Goal: Task Accomplishment & Management: Complete application form

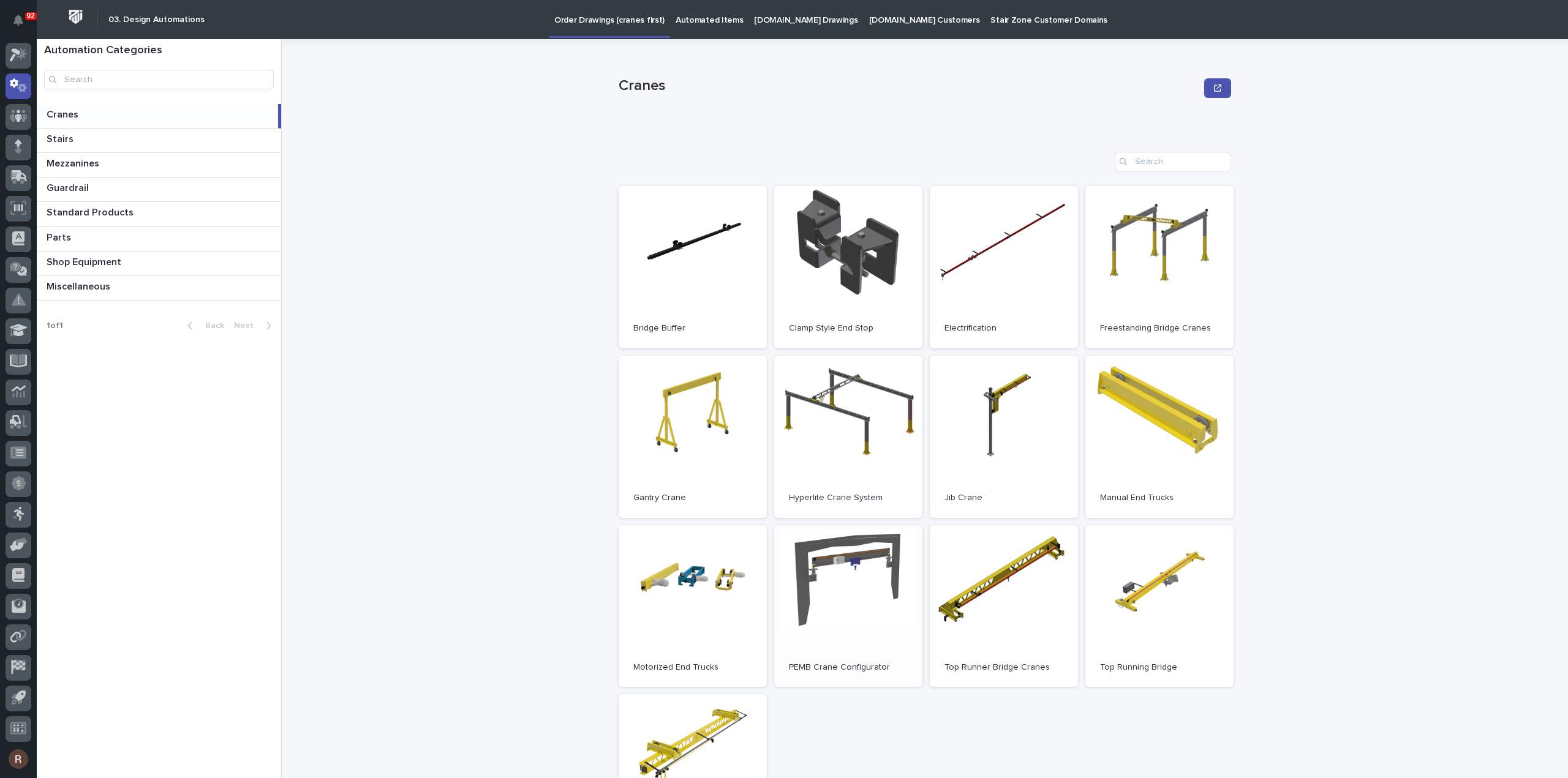
click at [854, 655] on link "Open" at bounding box center [848, 606] width 148 height 162
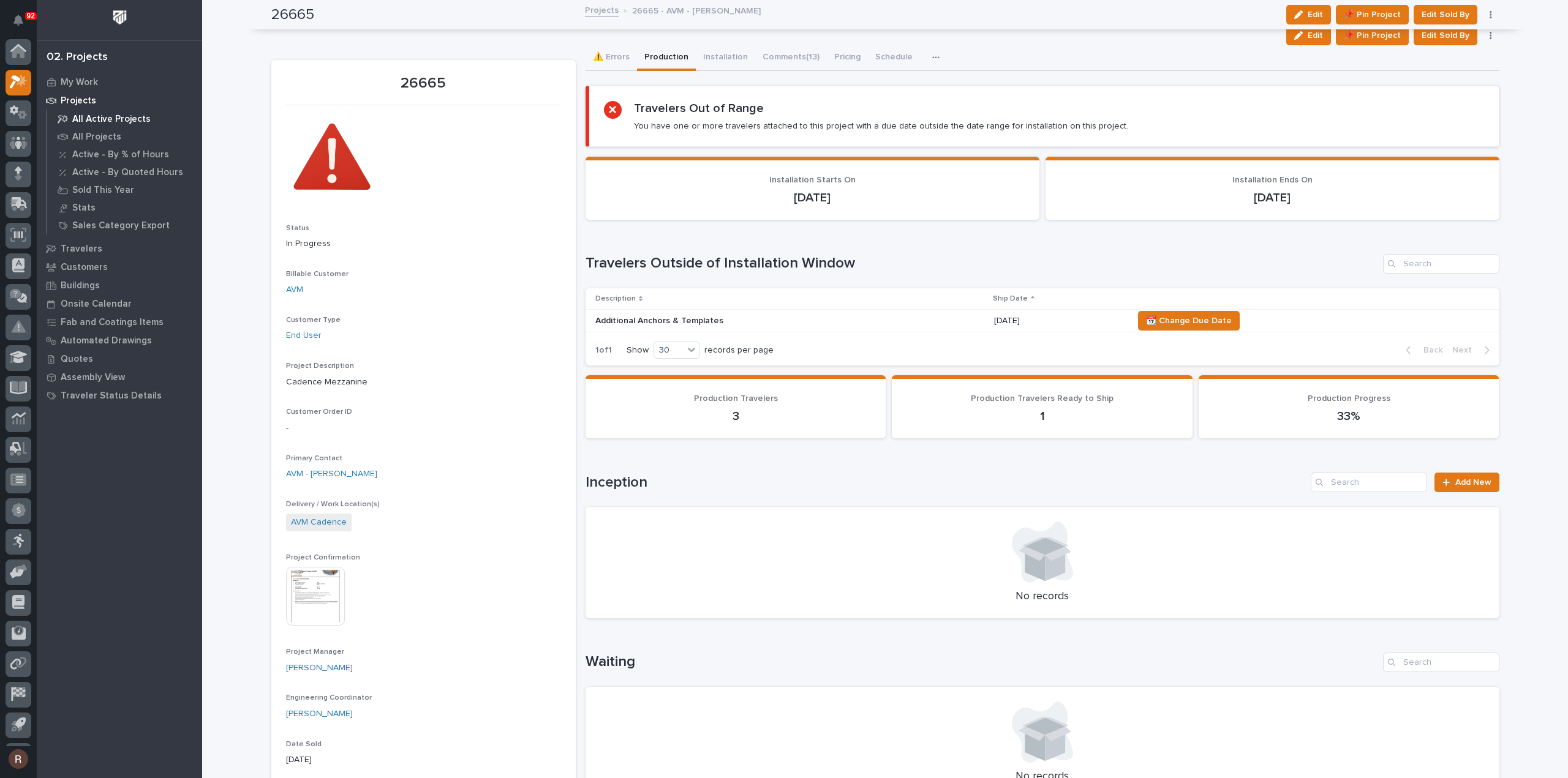
scroll to position [27, 0]
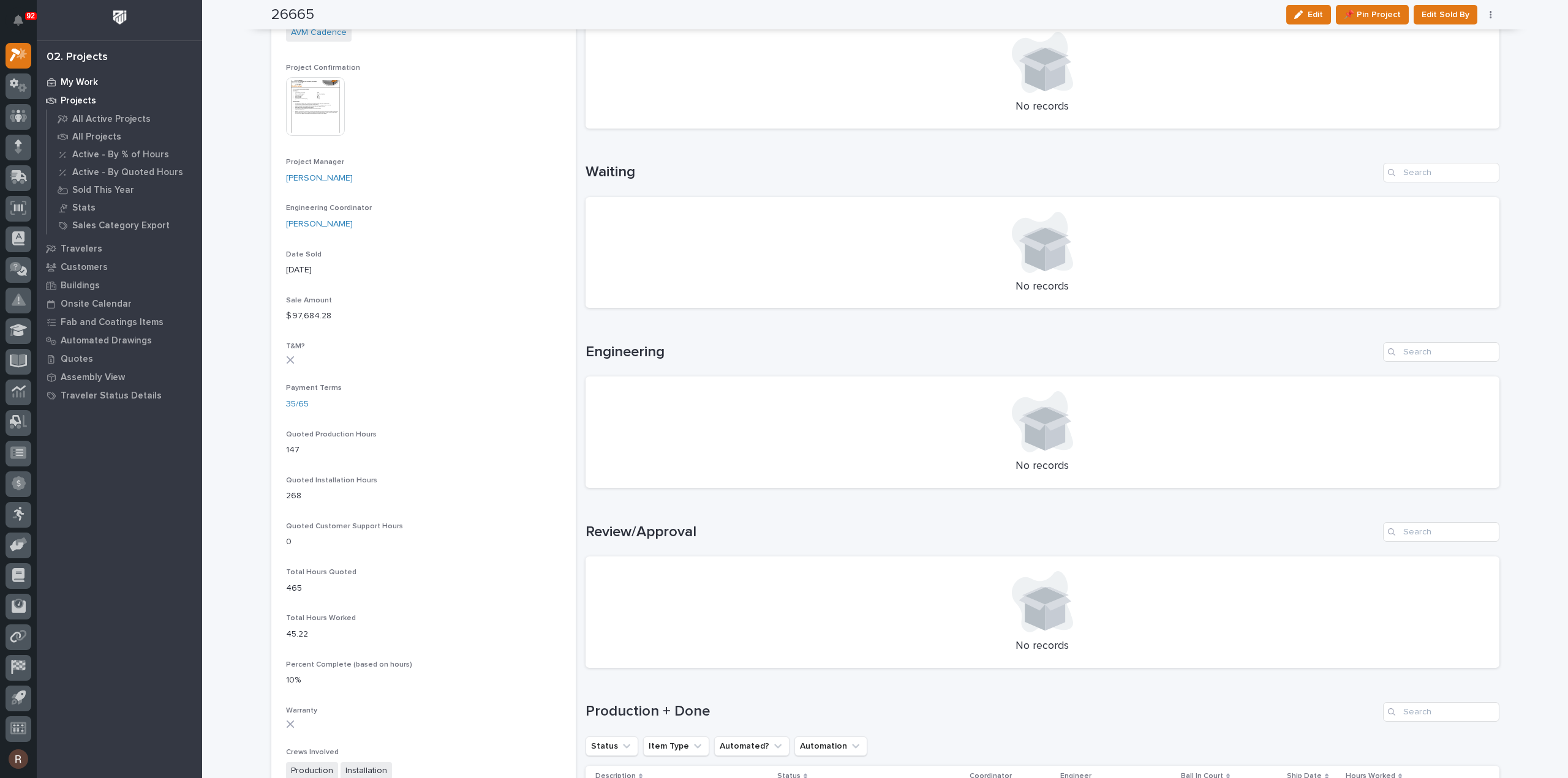
click at [93, 84] on p "My Work" at bounding box center [79, 82] width 37 height 11
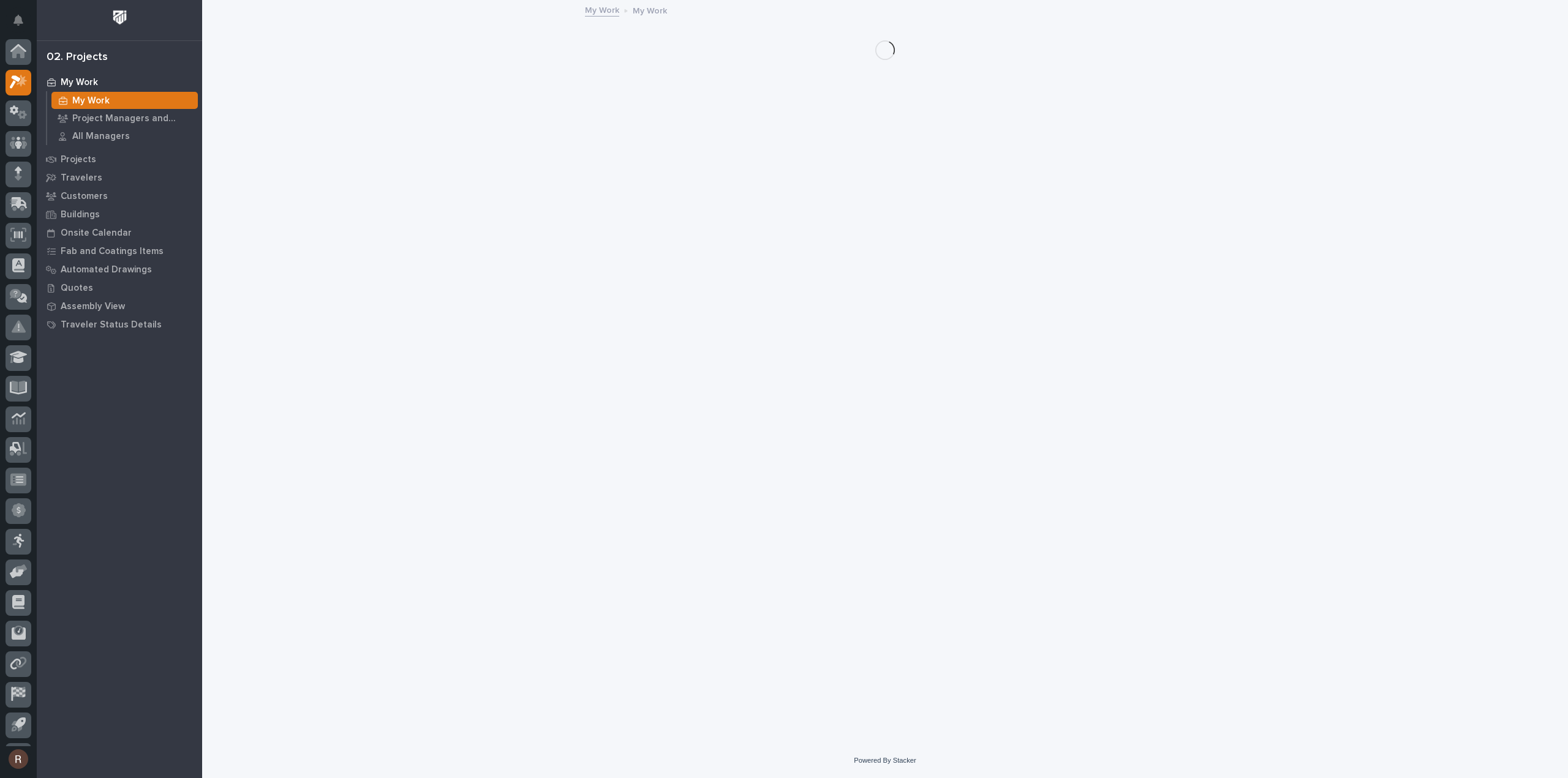
scroll to position [27, 0]
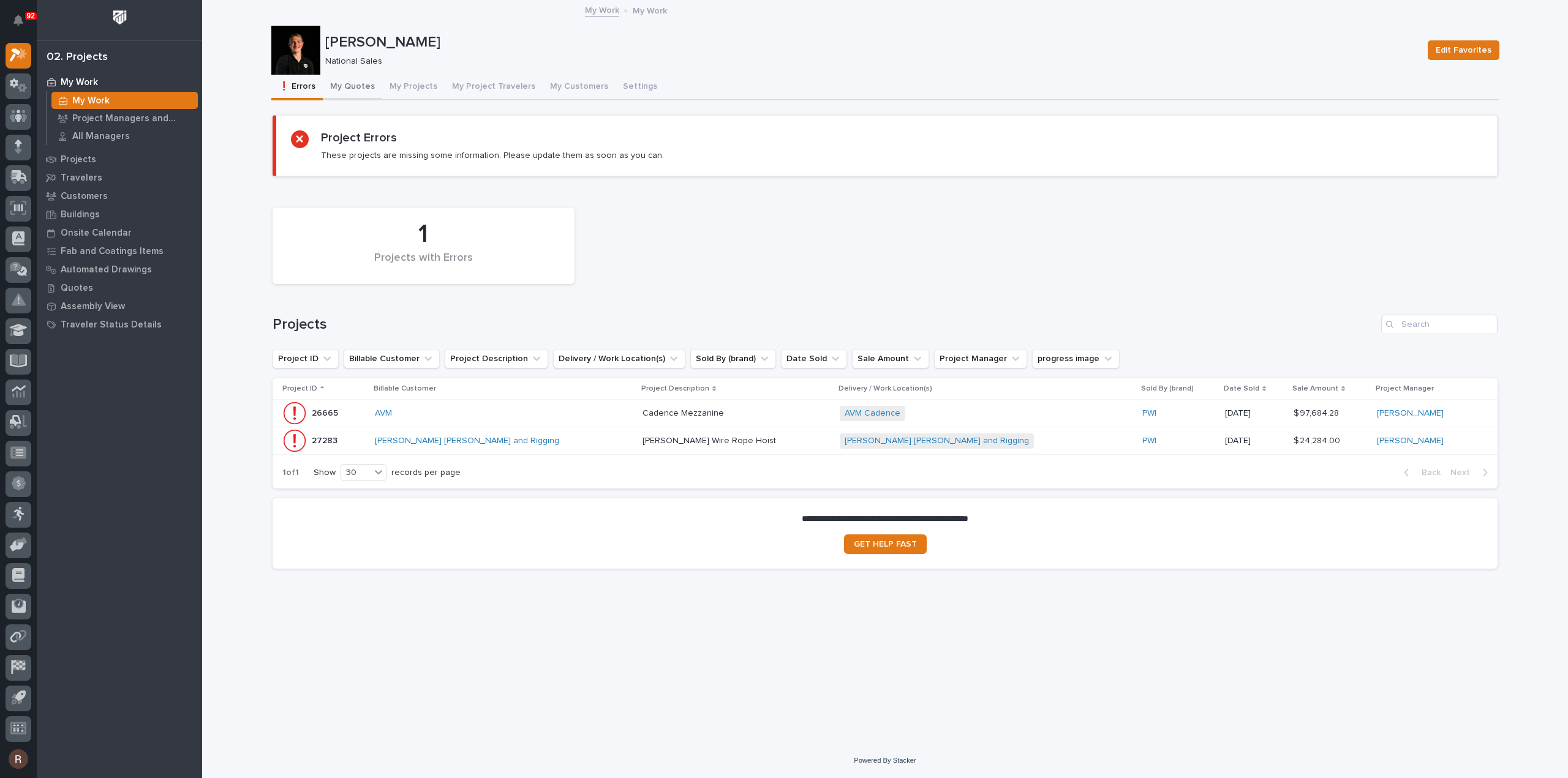
click at [327, 82] on button "My Quotes" at bounding box center [352, 88] width 59 height 26
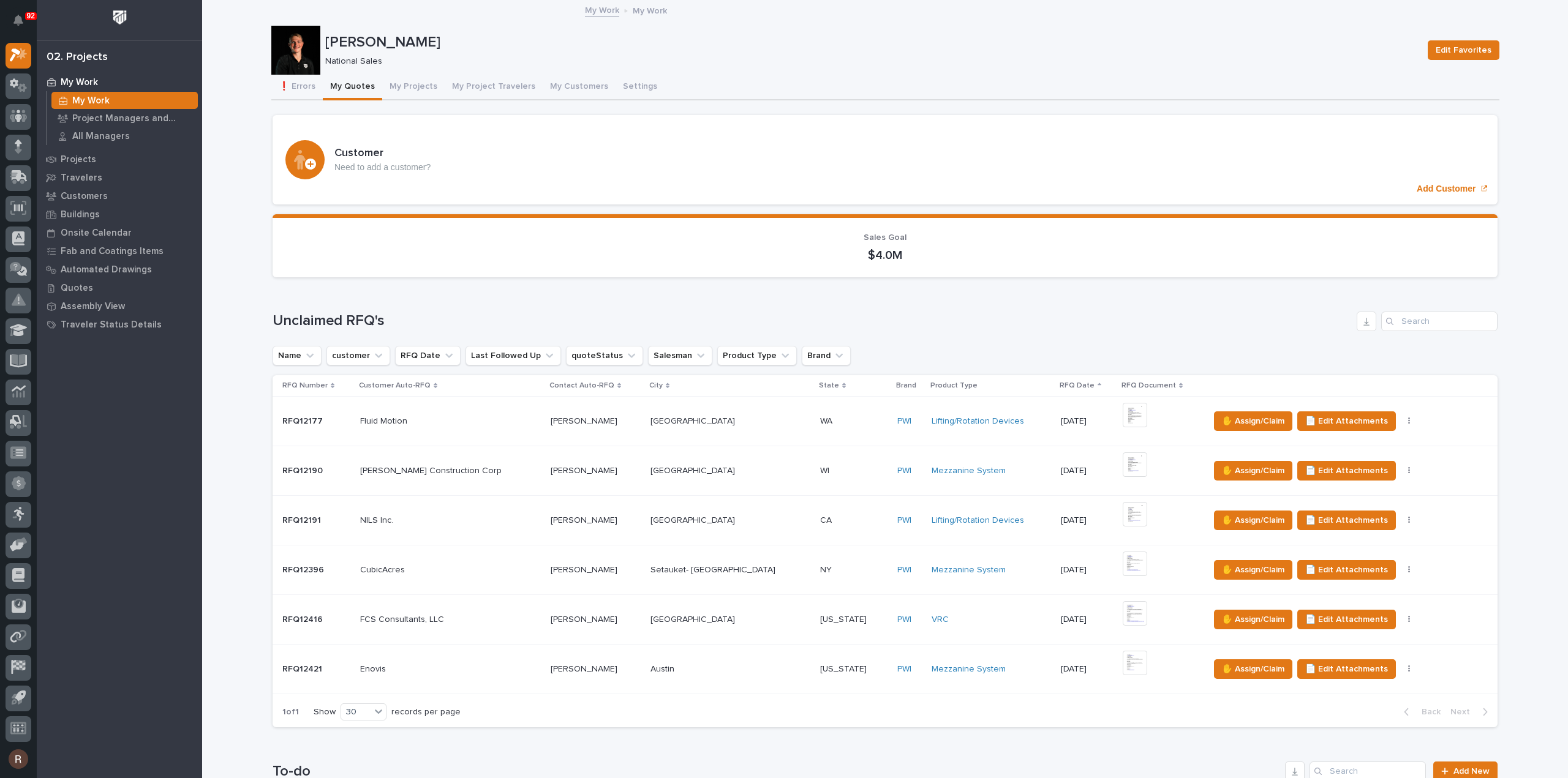
scroll to position [979, 0]
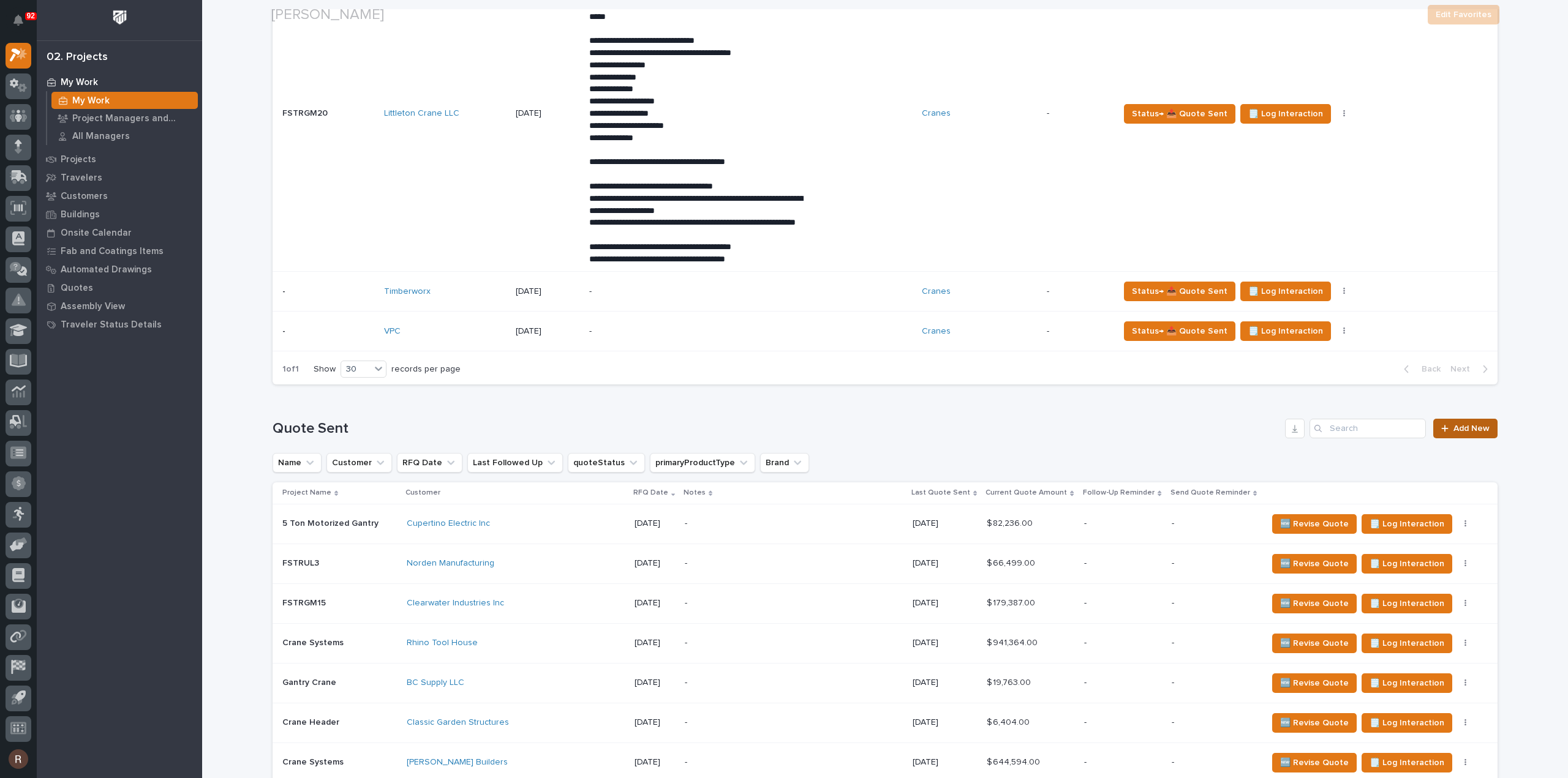
click at [1454, 433] on span "Add New" at bounding box center [1471, 428] width 36 height 9
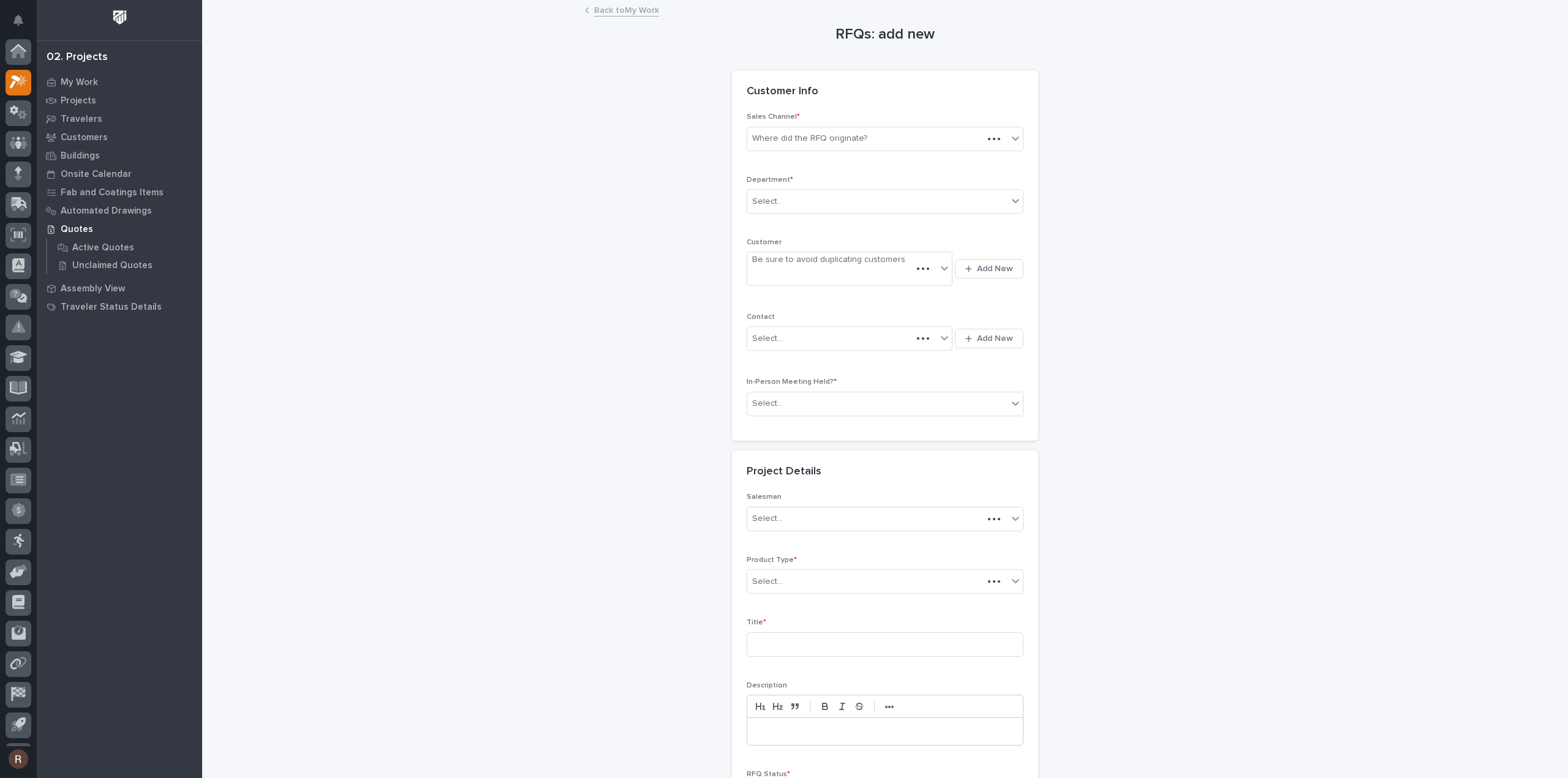
scroll to position [27, 0]
click at [769, 129] on div "Where did the RFQ originate?" at bounding box center [877, 139] width 260 height 20
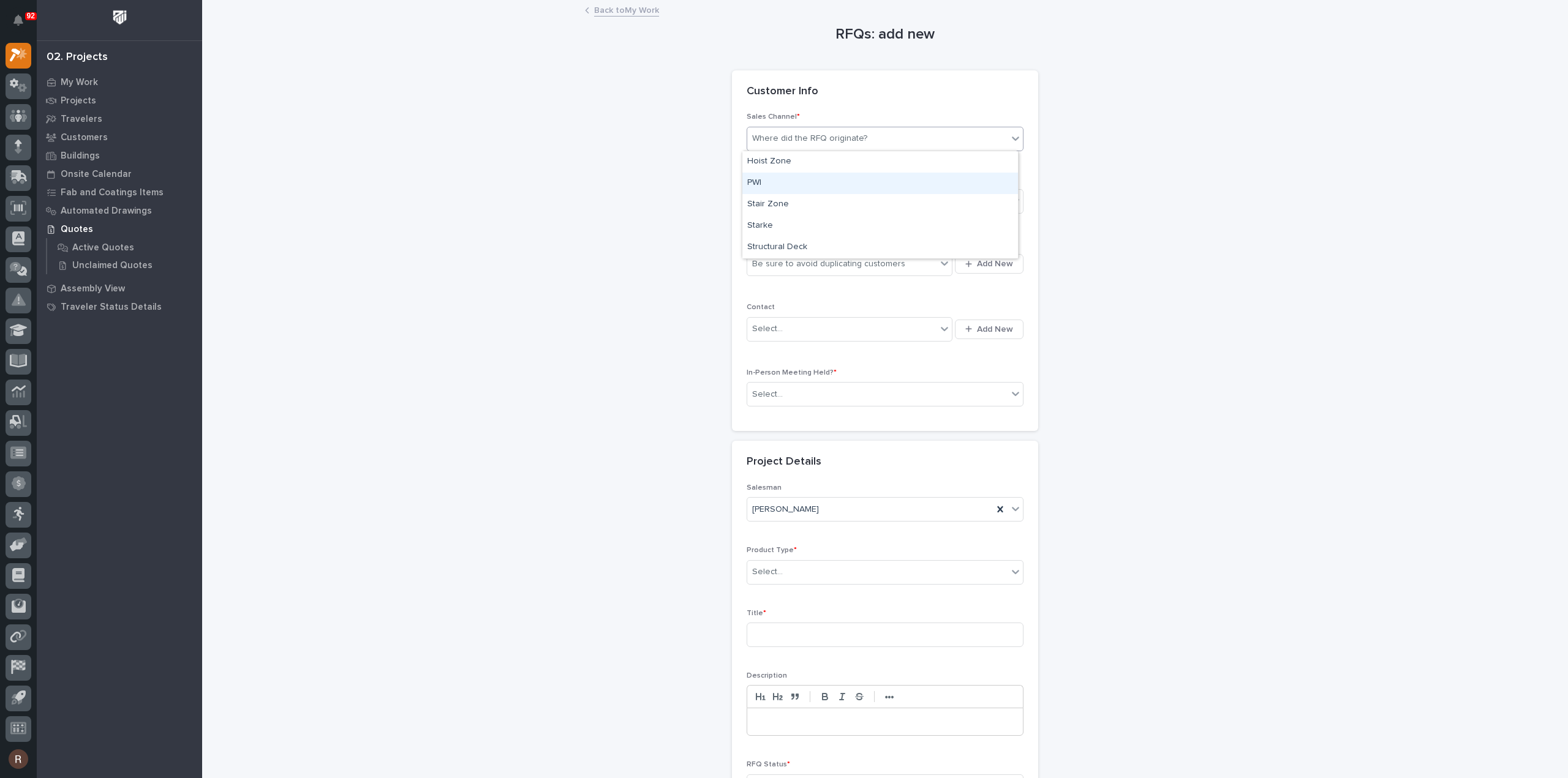
click at [763, 178] on div "PWI" at bounding box center [880, 183] width 276 height 21
click at [786, 204] on div "Select..." at bounding box center [877, 202] width 260 height 20
click at [786, 222] on span "National Sales" at bounding box center [778, 223] width 62 height 14
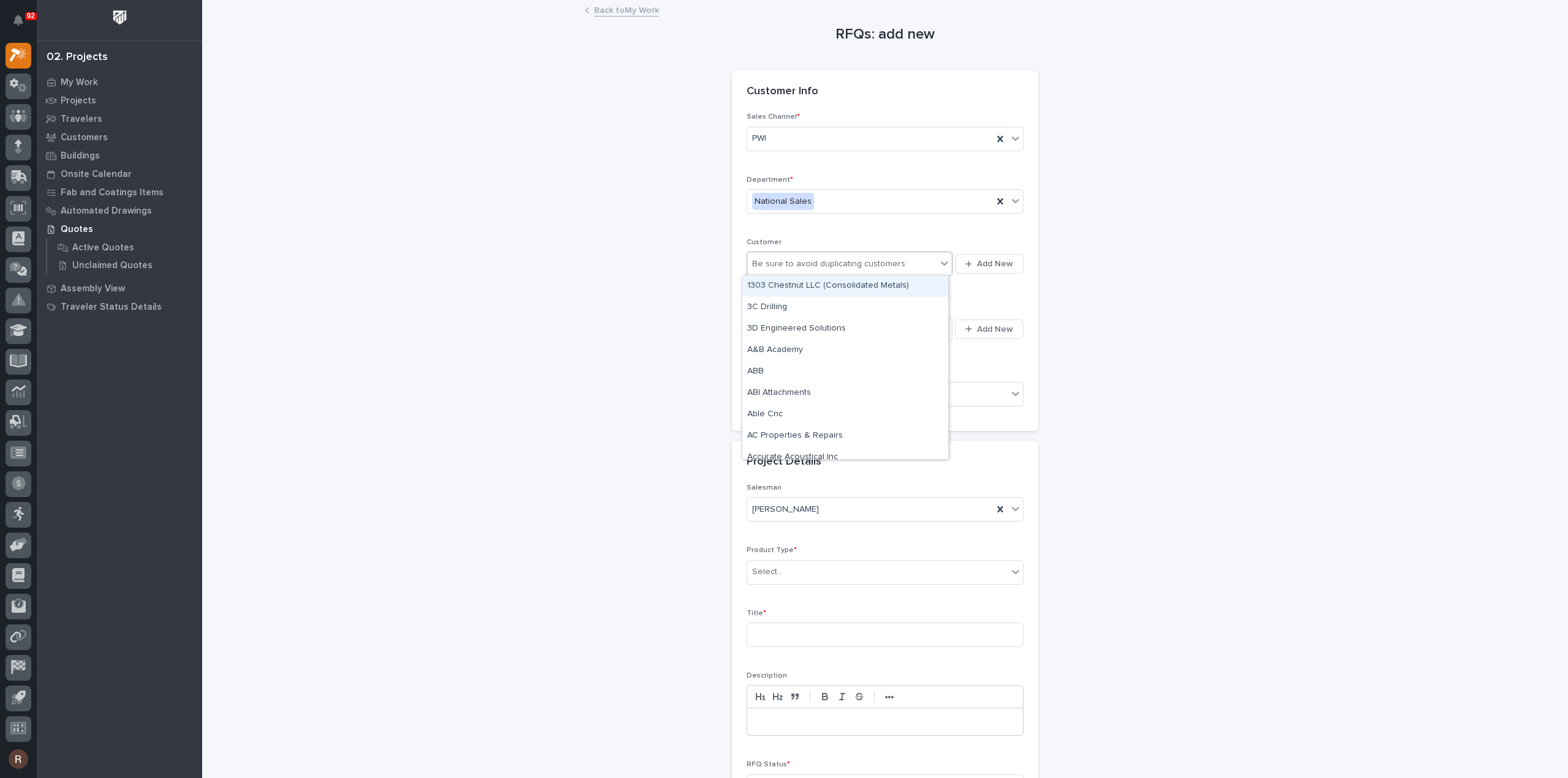
click at [784, 260] on div "Be sure to avoid duplicating customers" at bounding box center [829, 264] width 153 height 13
type input "*****"
click at [784, 292] on div "Scenic Ridge Construction Co" at bounding box center [845, 286] width 206 height 21
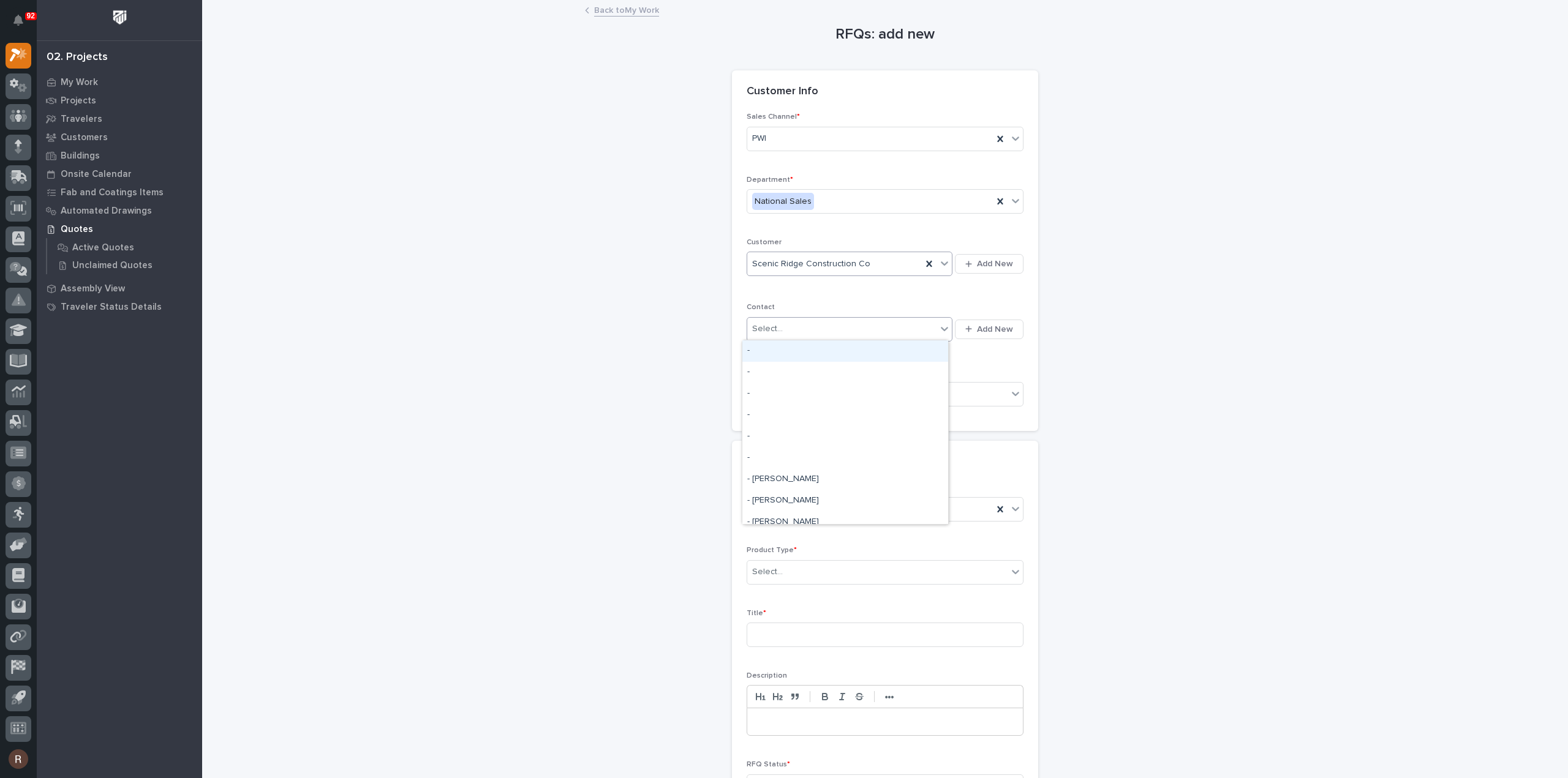
click at [783, 323] on div "Select..." at bounding box center [842, 329] width 189 height 20
click at [864, 332] on div "Select..." at bounding box center [842, 329] width 189 height 20
click at [829, 393] on div "Select..." at bounding box center [877, 395] width 260 height 20
click at [798, 435] on div "No" at bounding box center [880, 436] width 276 height 21
click at [771, 566] on div "Select..." at bounding box center [767, 572] width 31 height 13
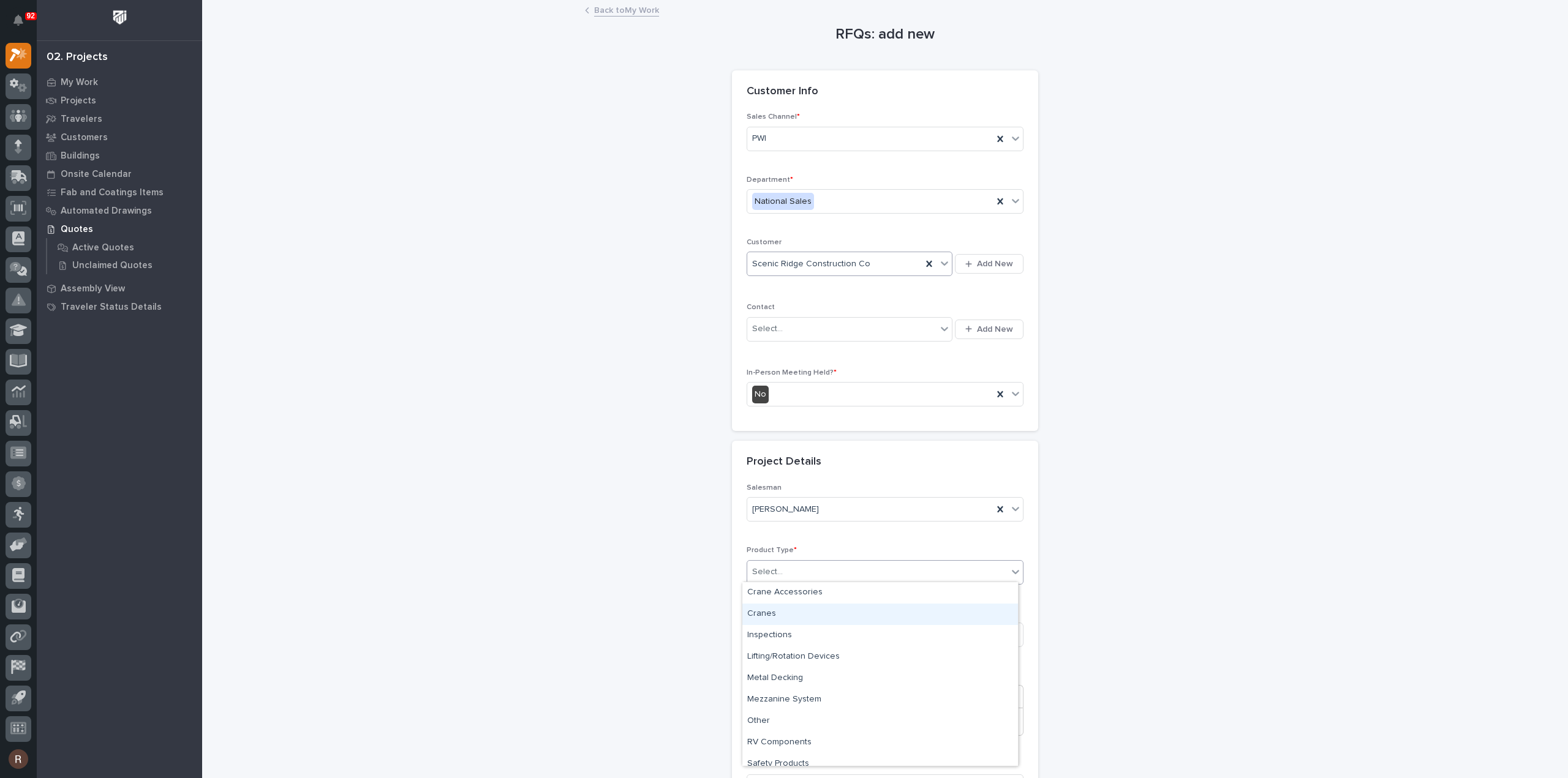
click at [786, 613] on div "Cranes" at bounding box center [880, 614] width 276 height 21
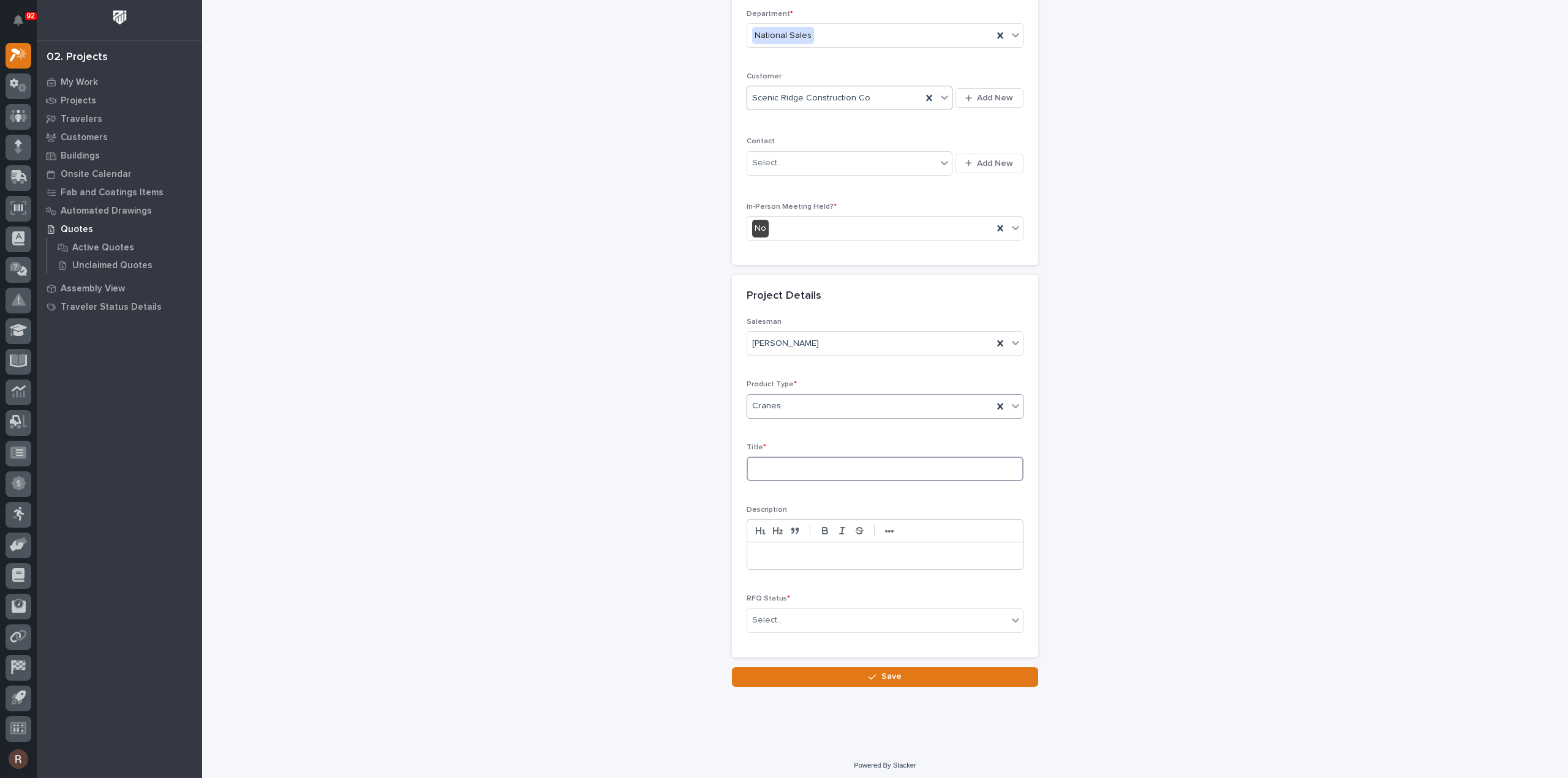
click at [786, 461] on input at bounding box center [885, 469] width 277 height 25
type input "SMTRGM15"
click at [784, 636] on div "RFQ Status * Select..." at bounding box center [885, 618] width 277 height 48
click at [786, 621] on div "Select..." at bounding box center [877, 621] width 260 height 20
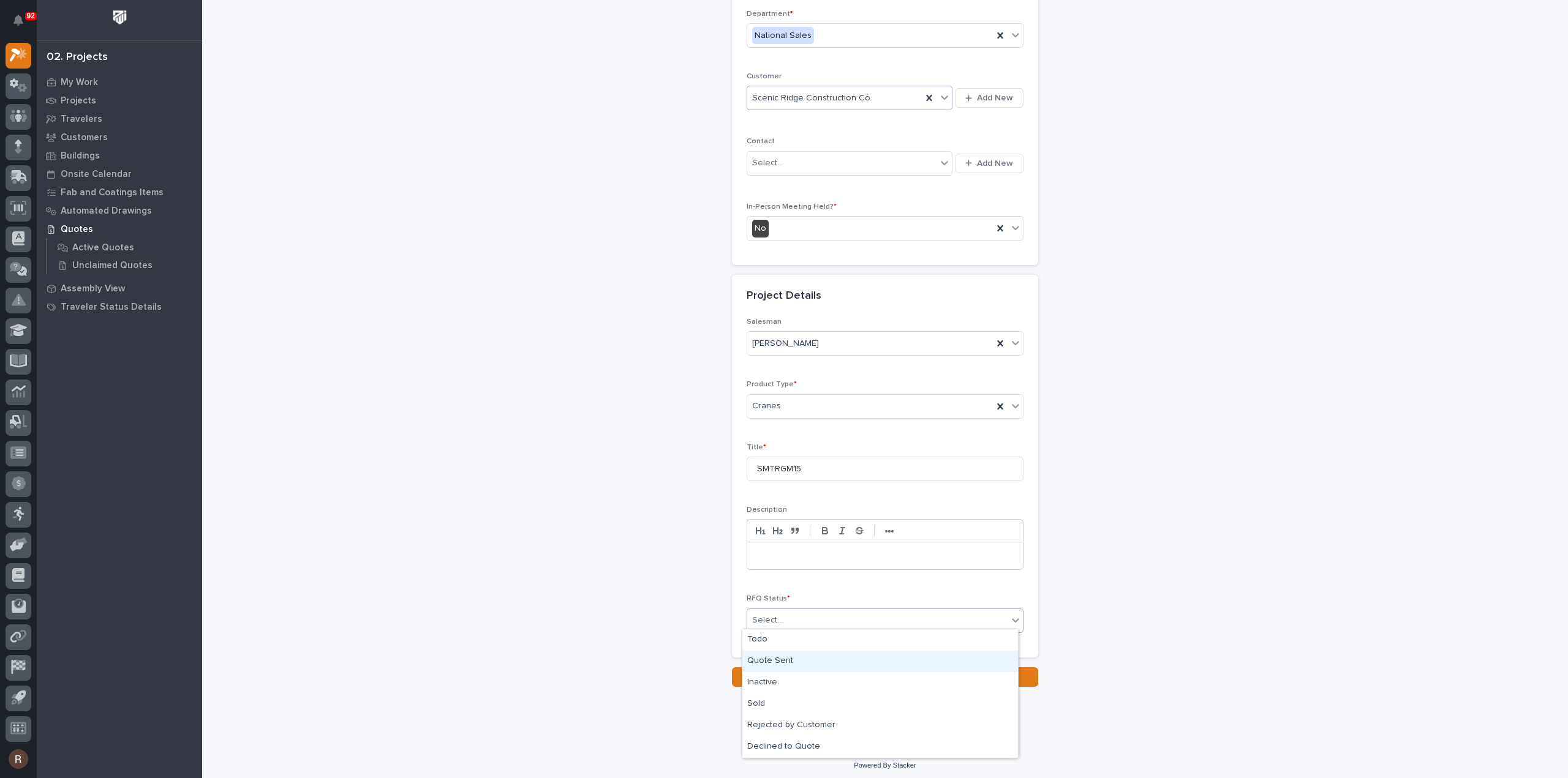
click at [772, 662] on div "Quote Sent" at bounding box center [880, 661] width 276 height 21
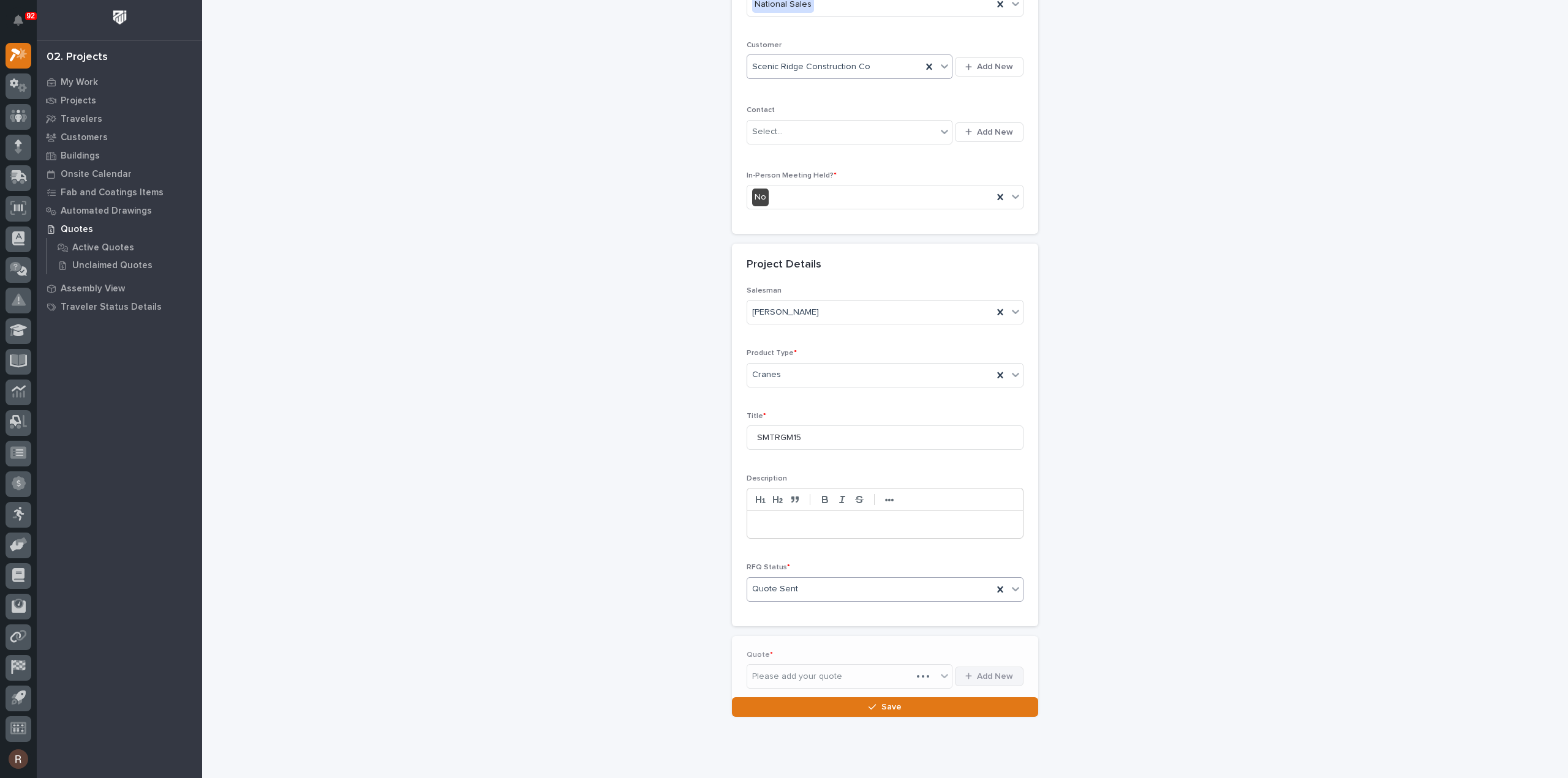
scroll to position [210, 0]
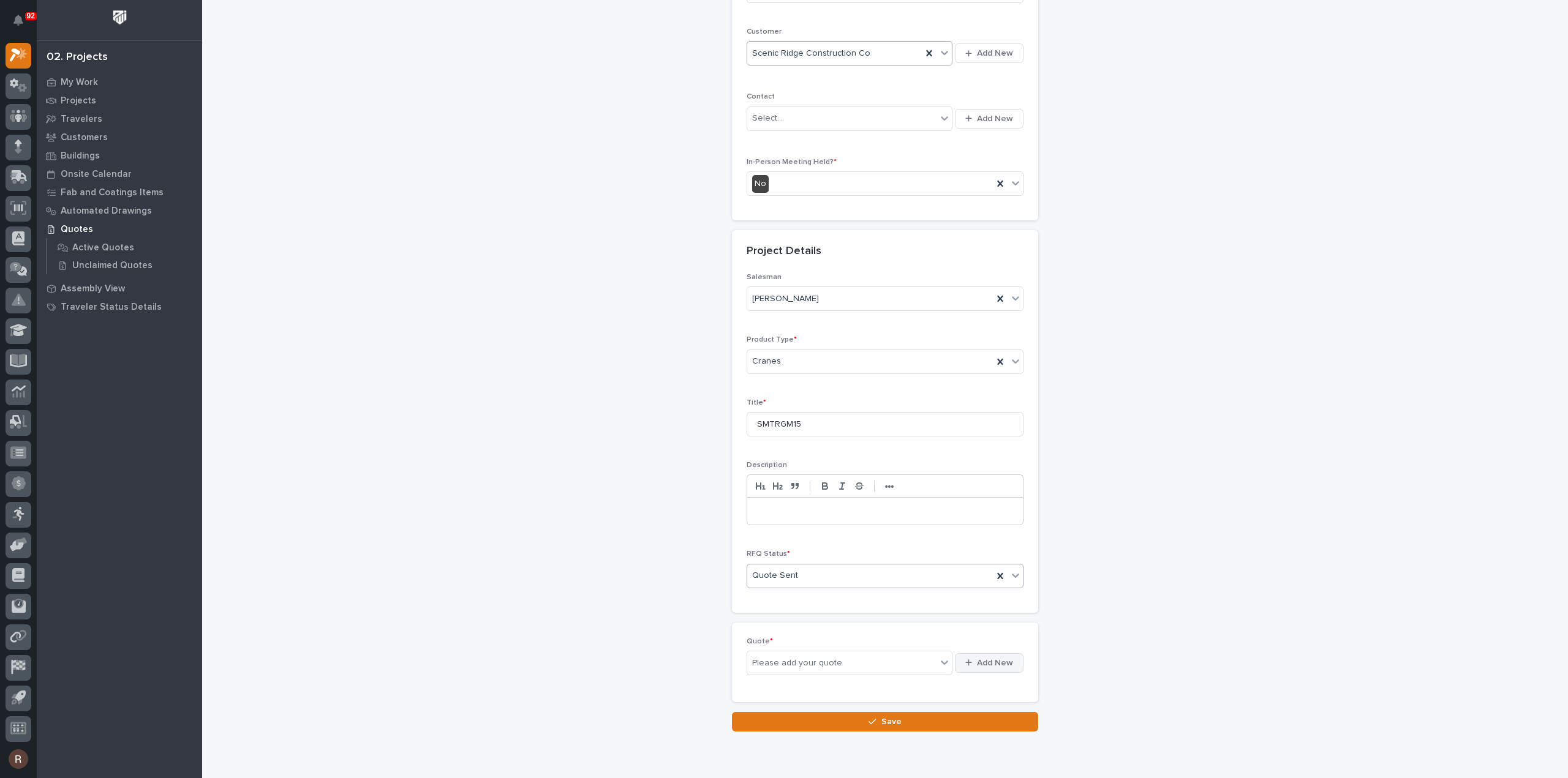
click at [1007, 658] on span "Add New" at bounding box center [995, 663] width 36 height 11
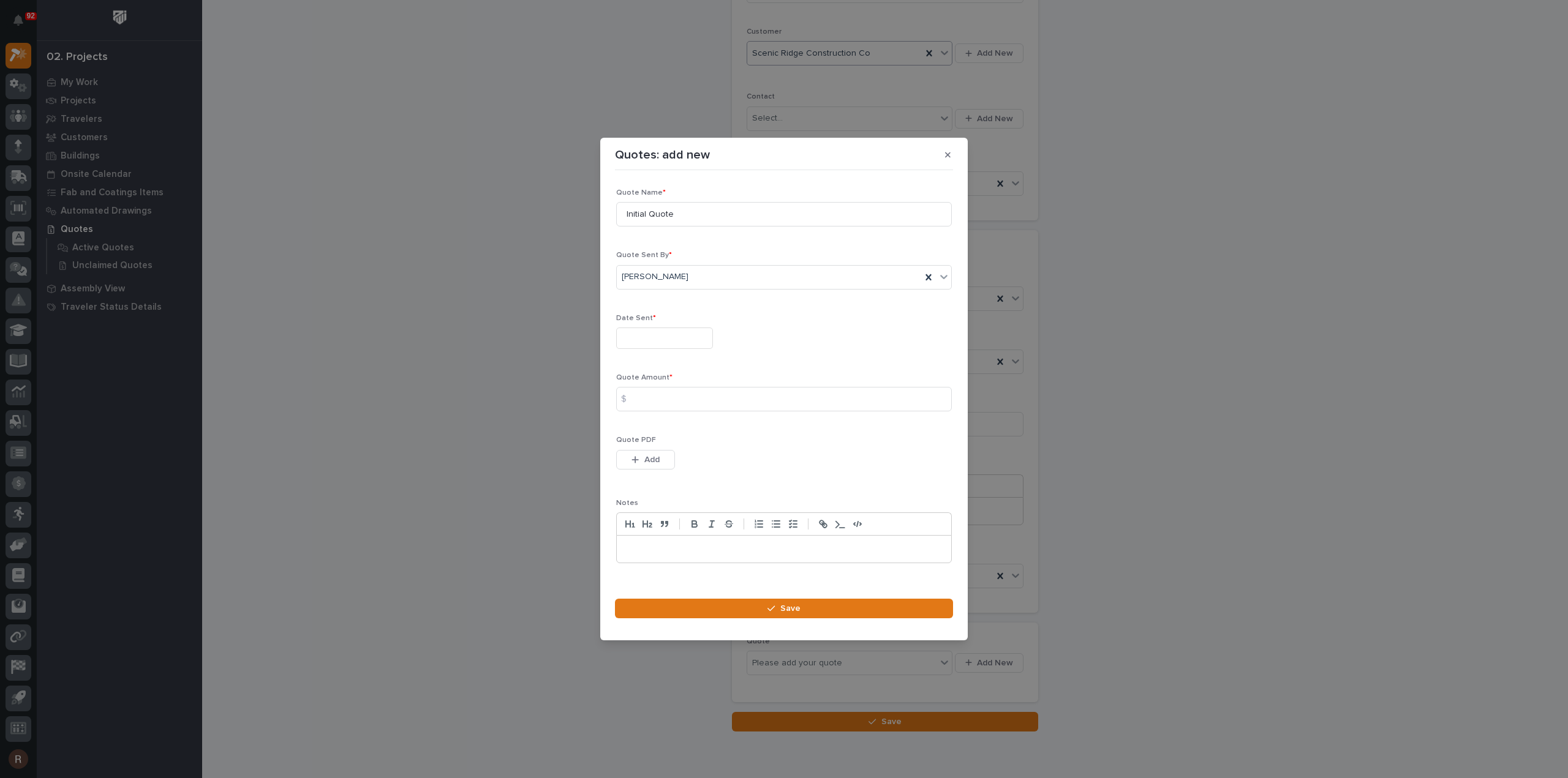
click at [638, 338] on input "text" at bounding box center [665, 338] width 97 height 21
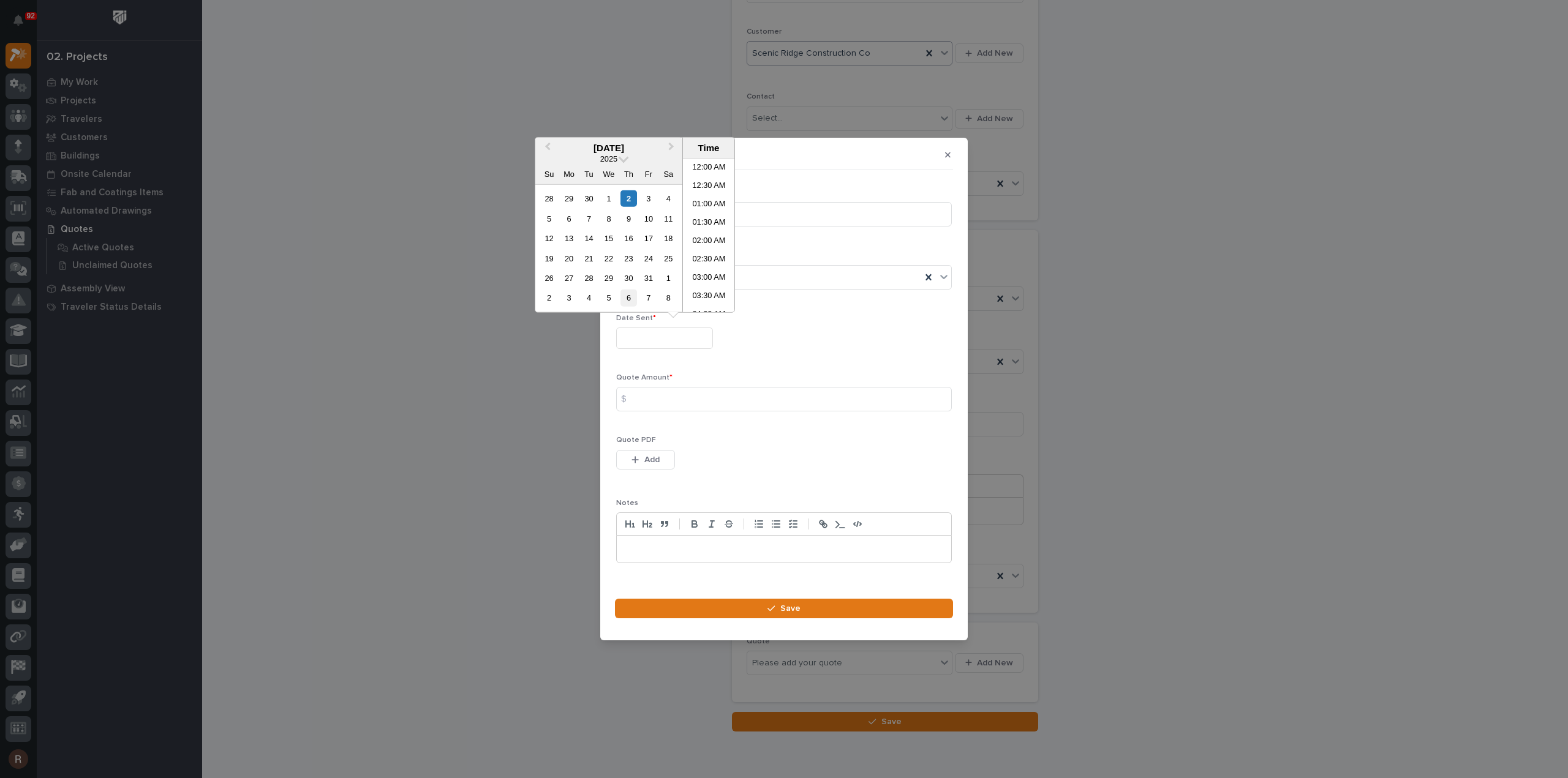
scroll to position [466, 0]
click at [628, 195] on div "2" at bounding box center [628, 199] width 16 height 16
type input "**********"
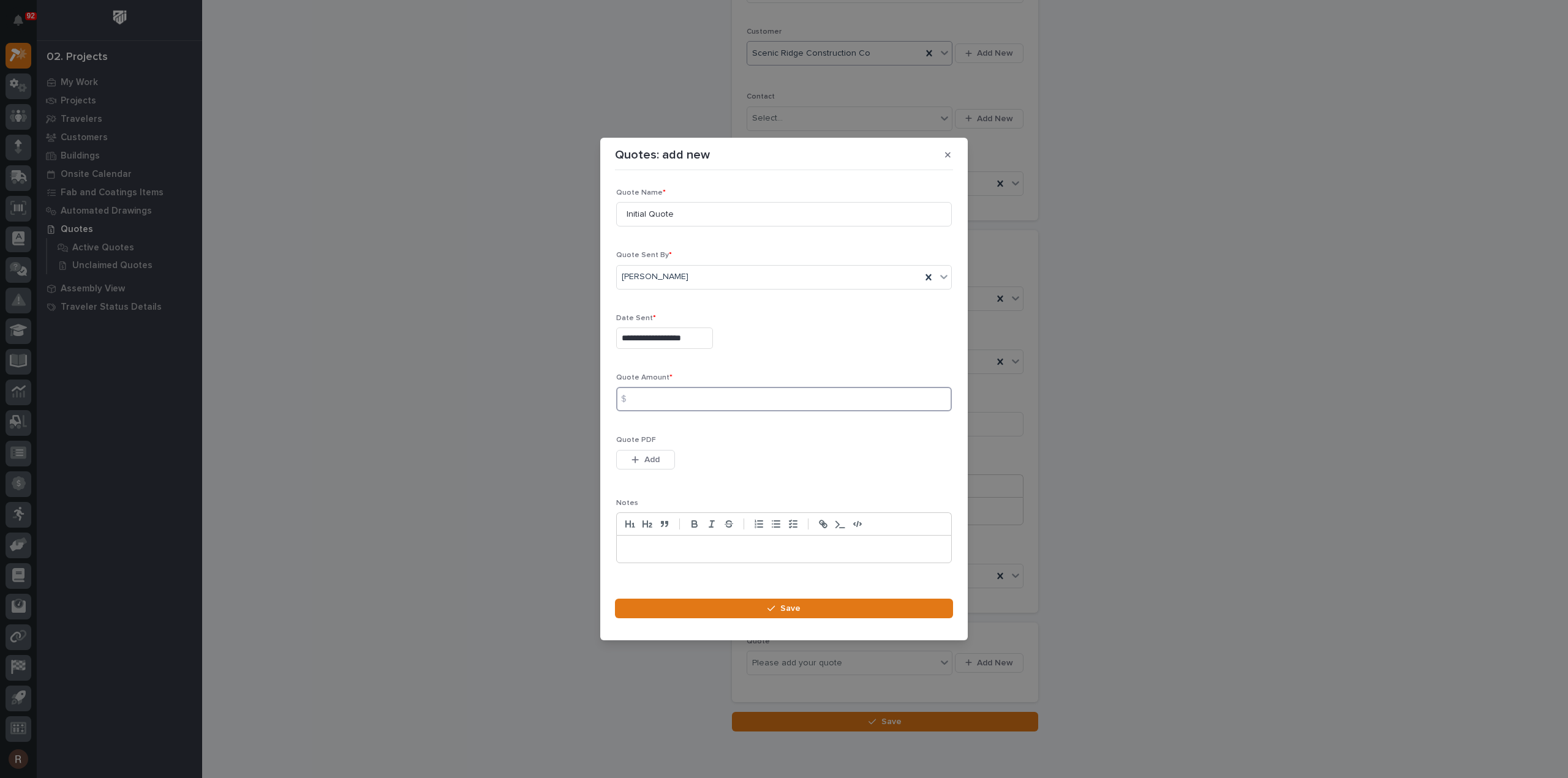
click at [645, 395] on input at bounding box center [784, 400] width 336 height 25
type input "184357"
click at [642, 457] on div "button" at bounding box center [637, 459] width 12 height 9
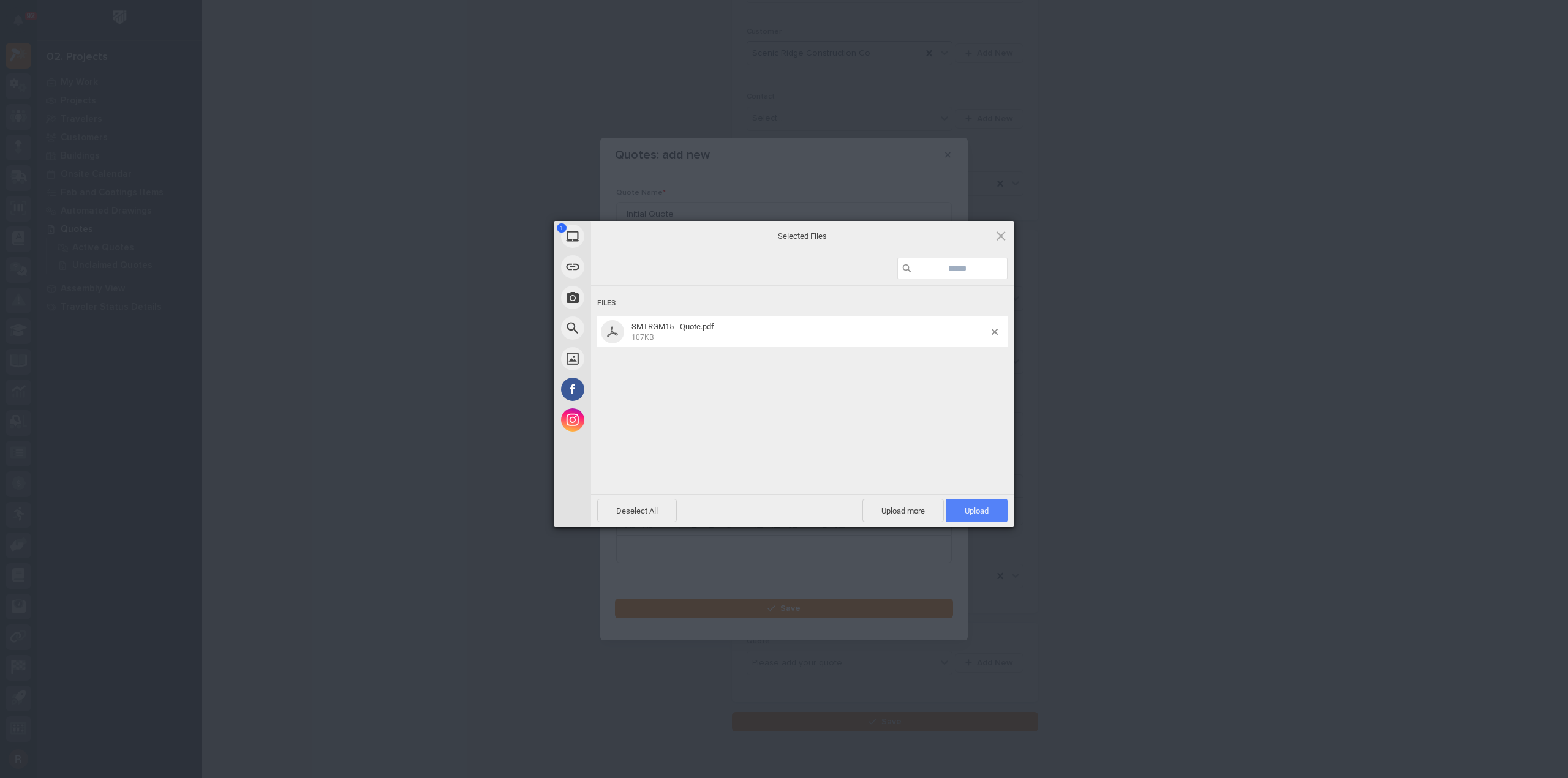
click at [985, 515] on span "Upload 1" at bounding box center [976, 510] width 24 height 9
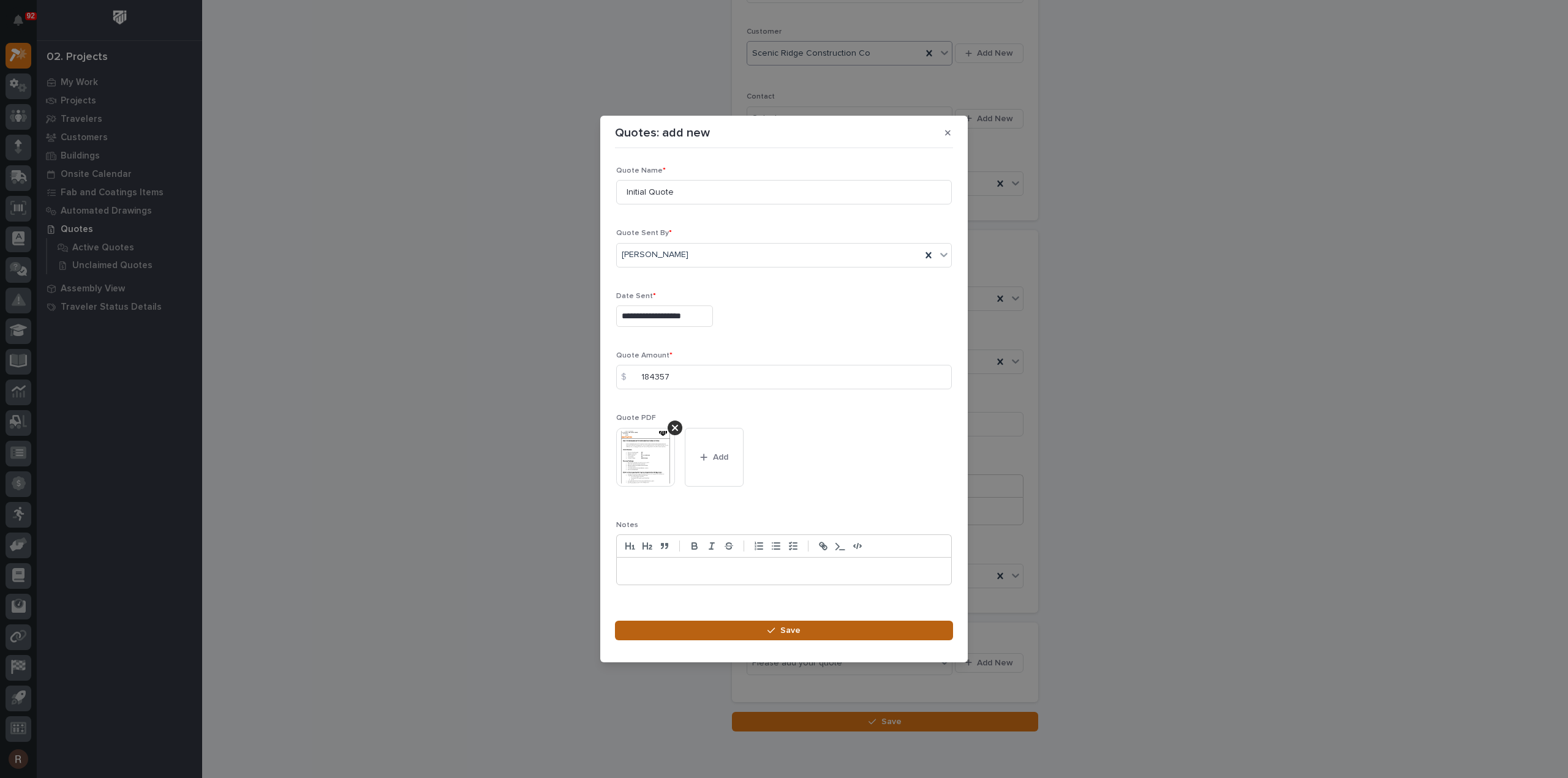
click at [866, 632] on button "Save" at bounding box center [784, 630] width 338 height 20
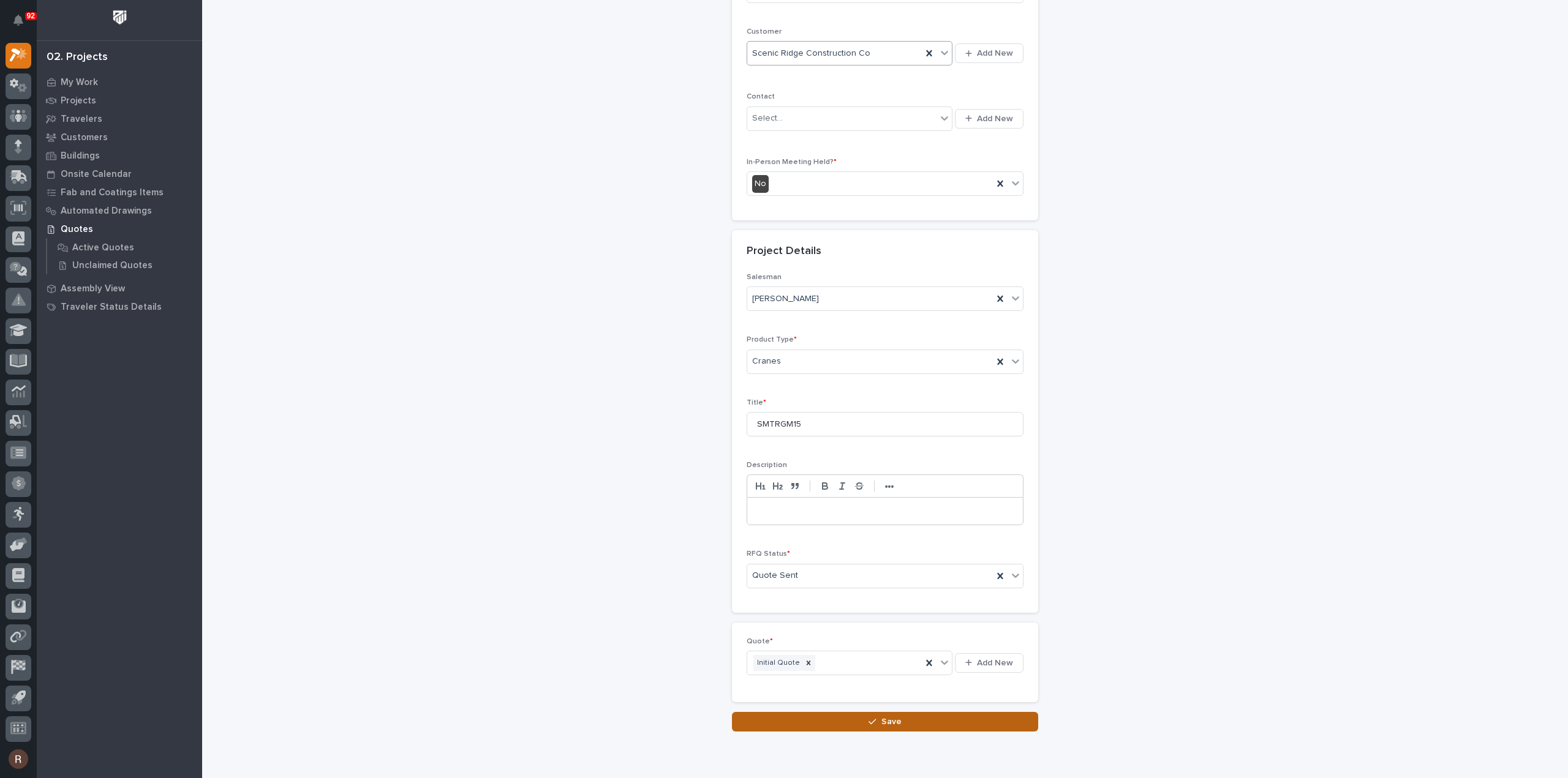
click at [932, 712] on button "Save" at bounding box center [885, 722] width 306 height 20
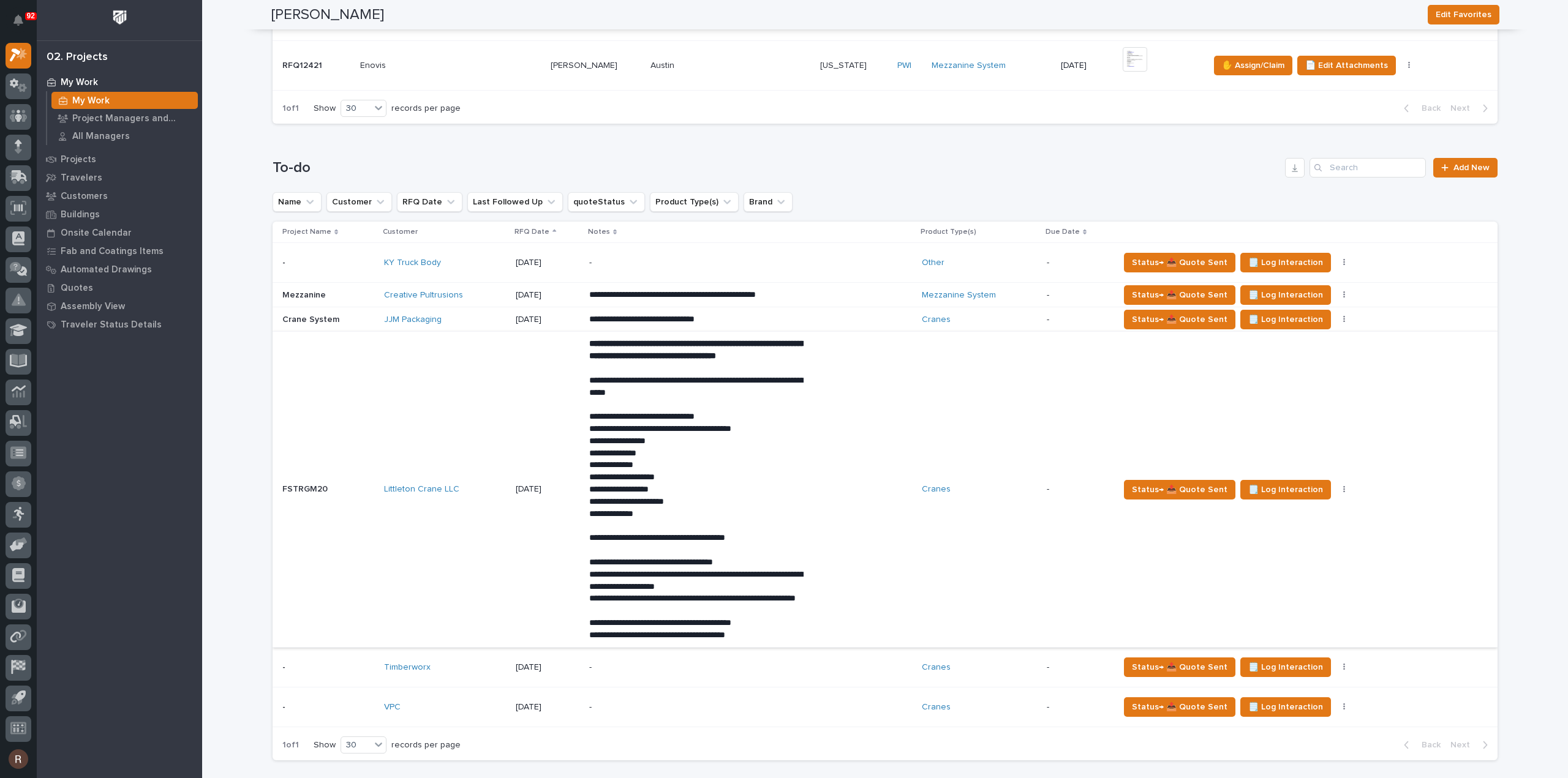
scroll to position [673, 0]
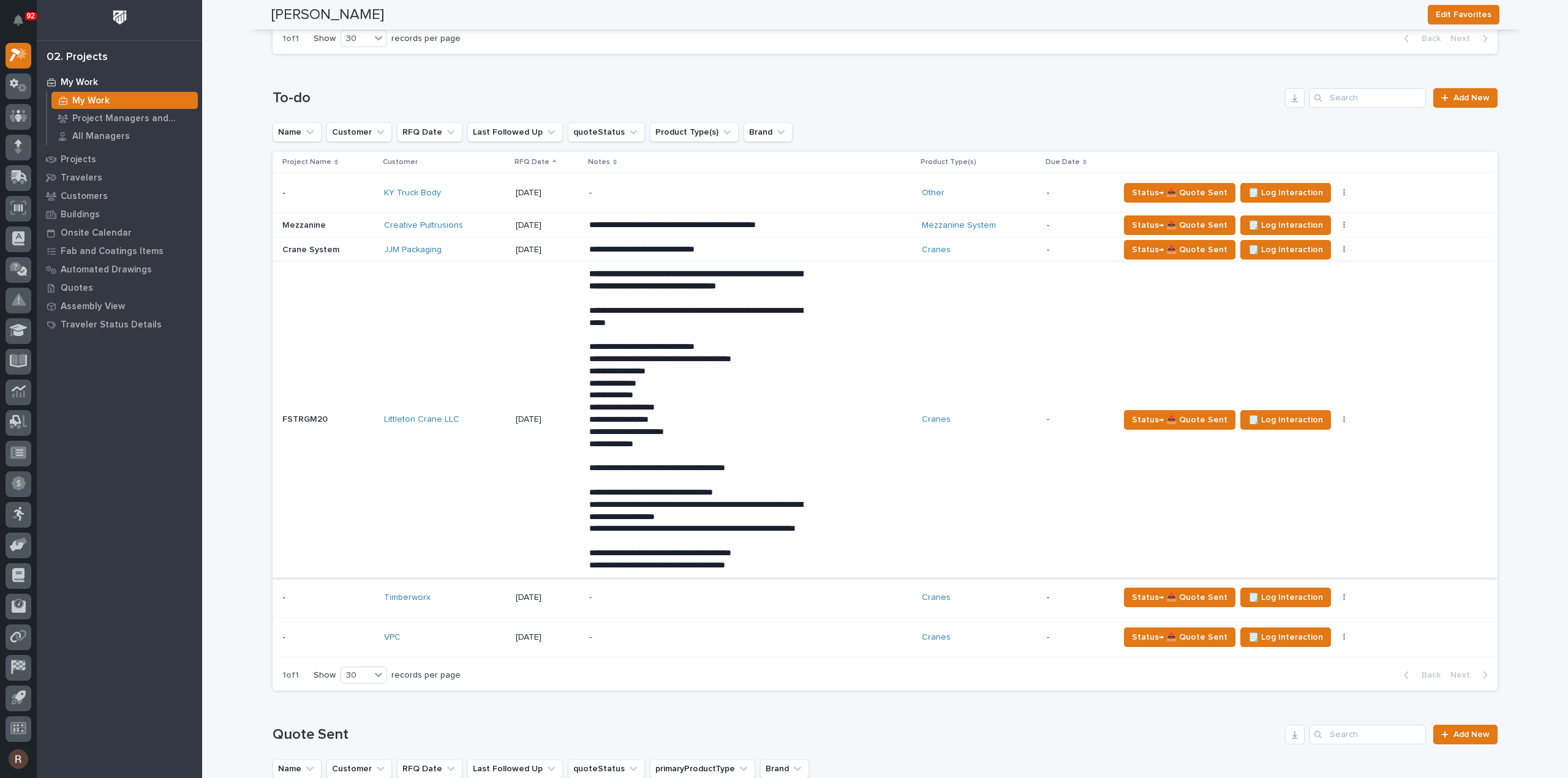
click at [1336, 422] on button "button" at bounding box center [1344, 420] width 17 height 9
click at [1283, 488] on span "Status→ ⏳ Inactive" at bounding box center [1278, 489] width 75 height 15
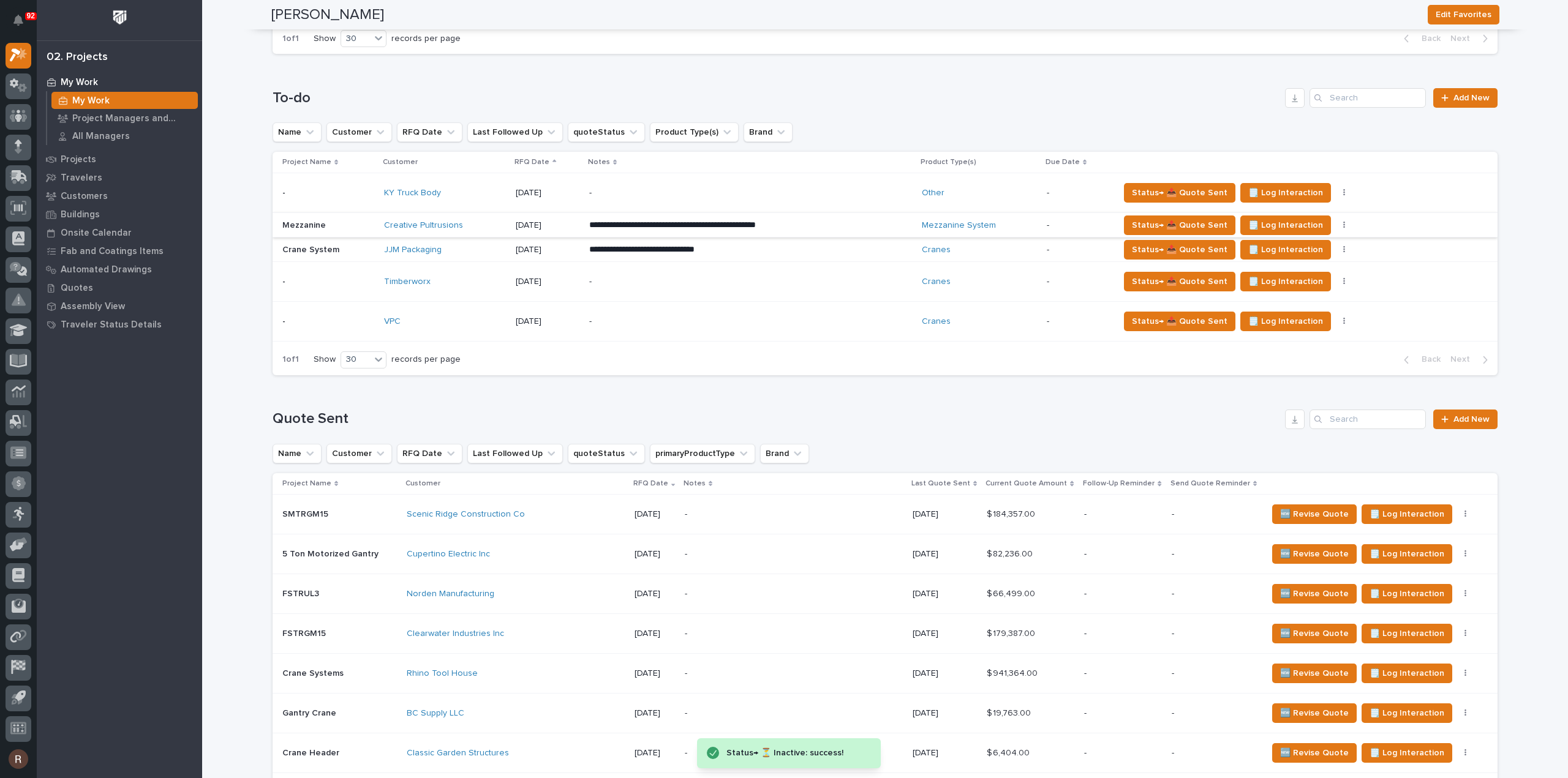
click at [1343, 223] on icon "button" at bounding box center [1345, 225] width 3 height 9
click at [1284, 286] on span "Status→ ⏳ Inactive" at bounding box center [1275, 289] width 75 height 15
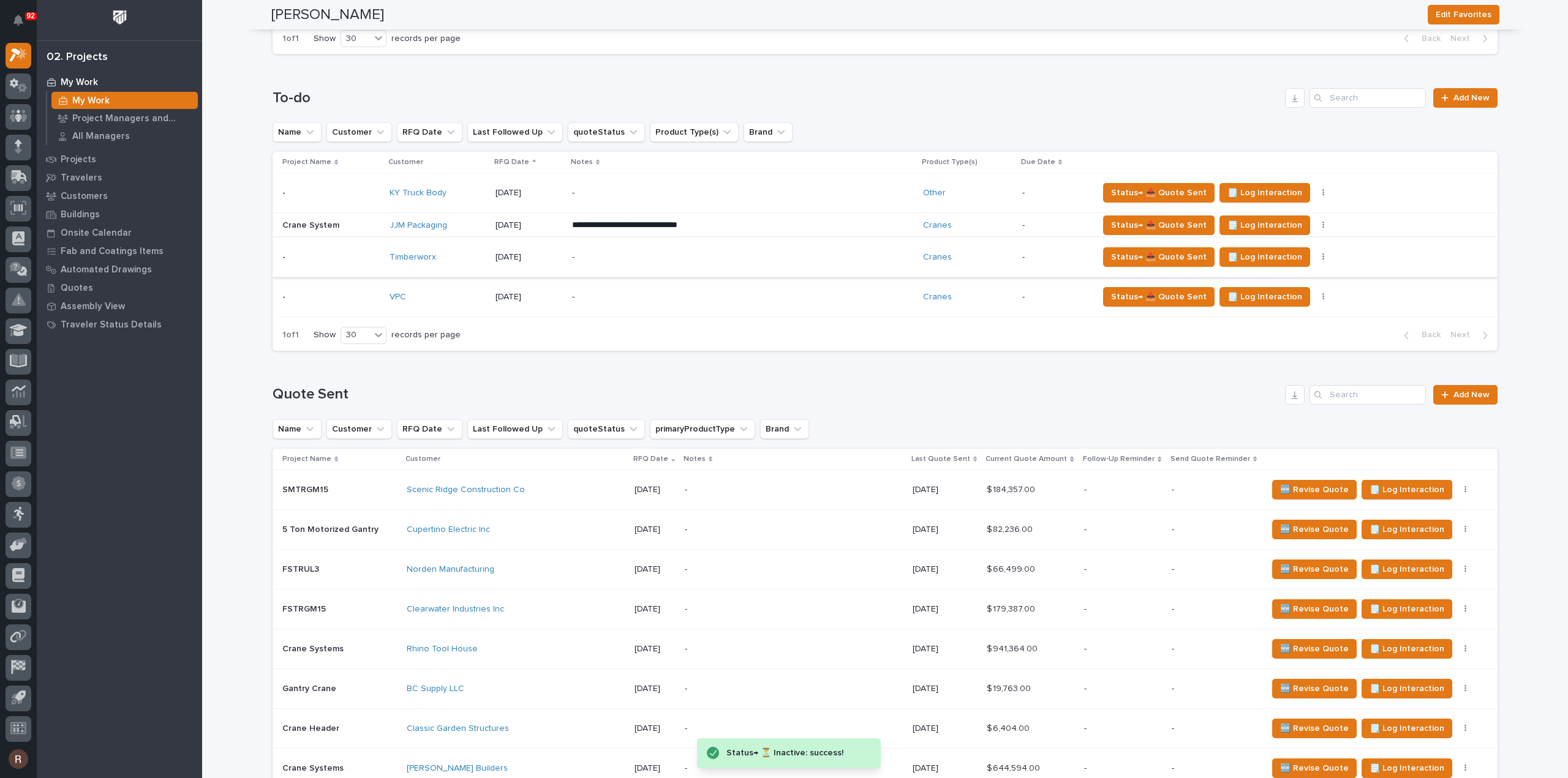
click at [1322, 255] on icon "button" at bounding box center [1323, 257] width 2 height 7
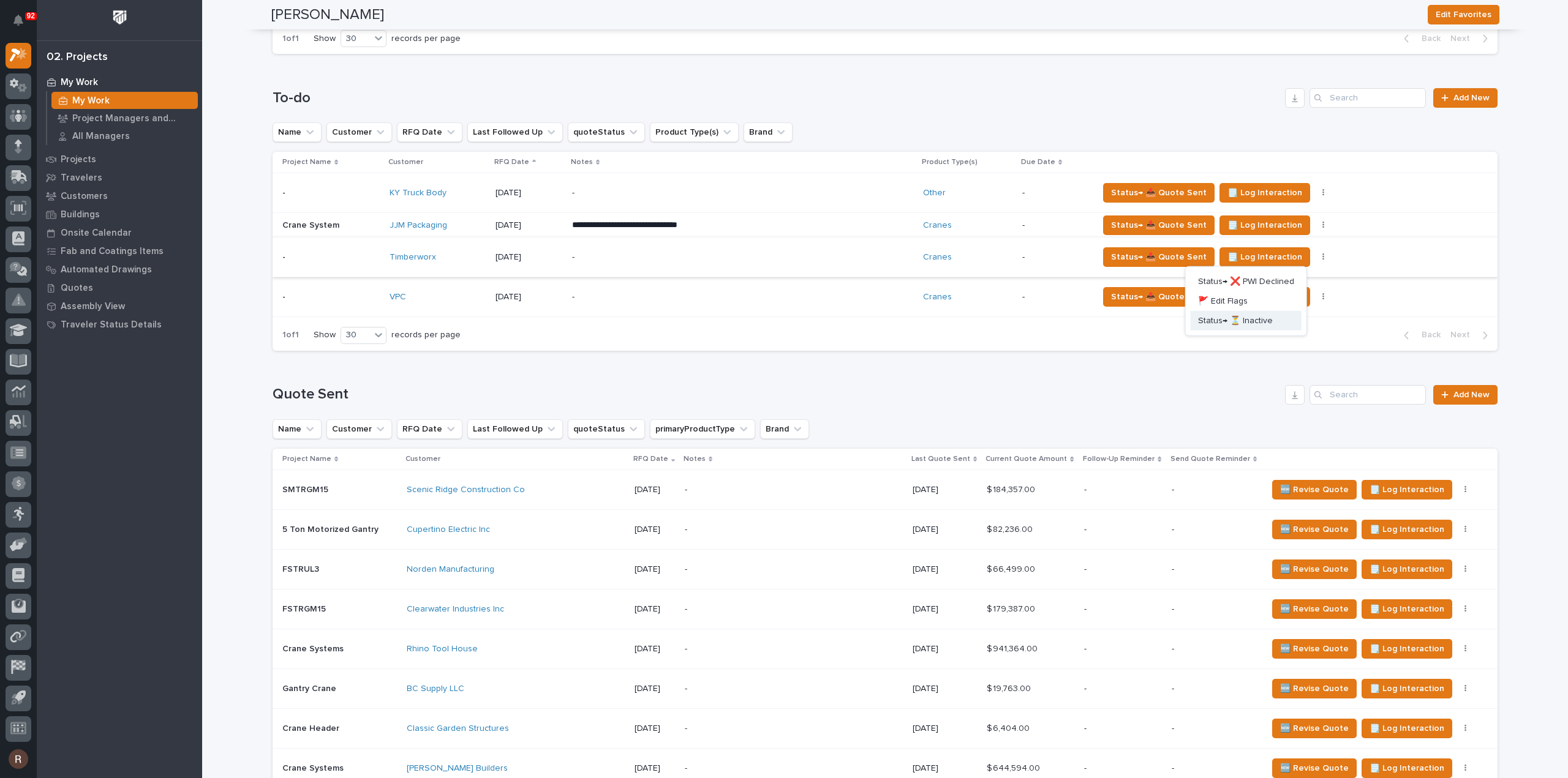
click at [1254, 319] on span "Status→ ⏳ Inactive" at bounding box center [1236, 321] width 75 height 15
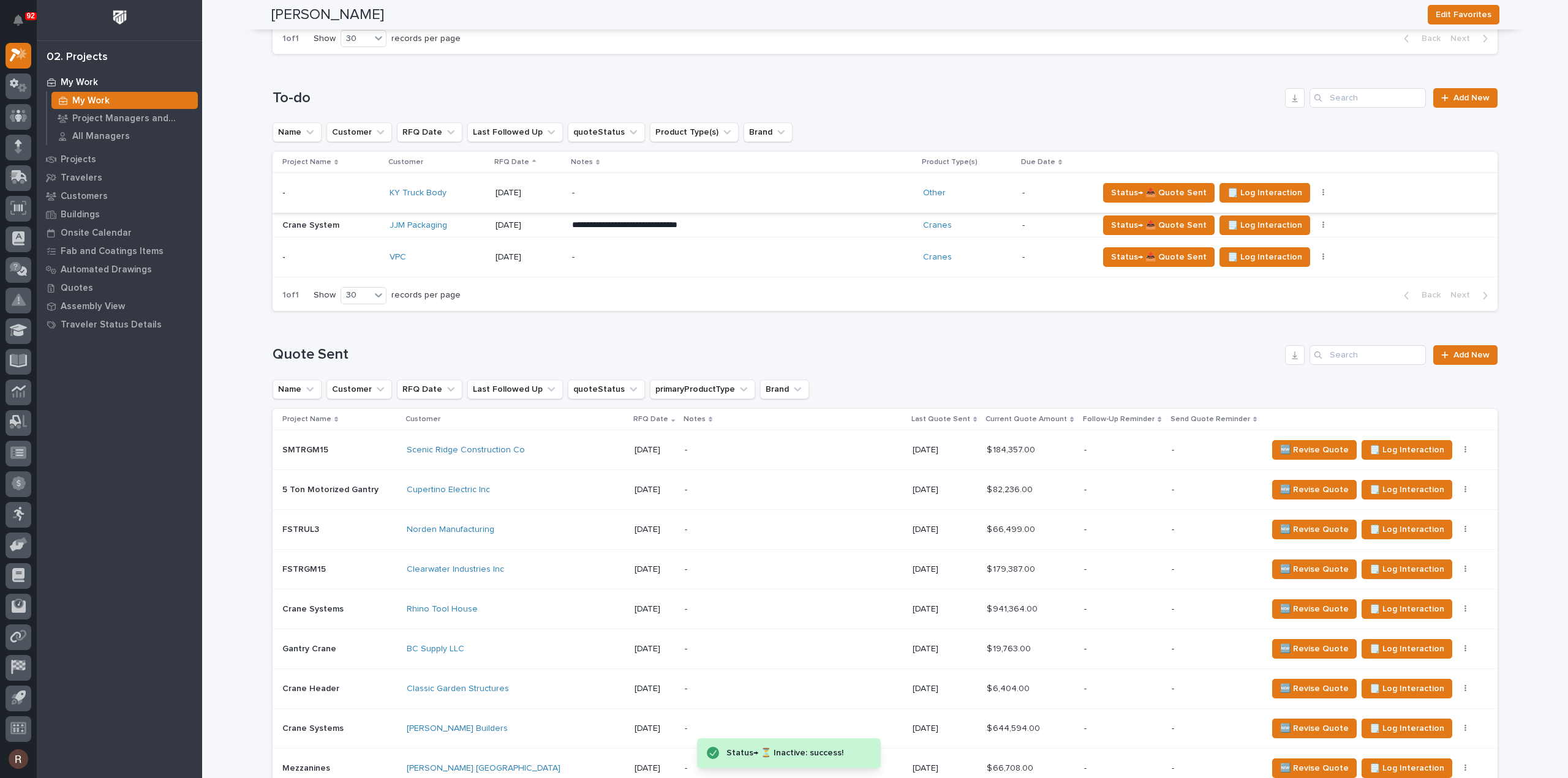
click at [1315, 193] on button "button" at bounding box center [1323, 193] width 17 height 9
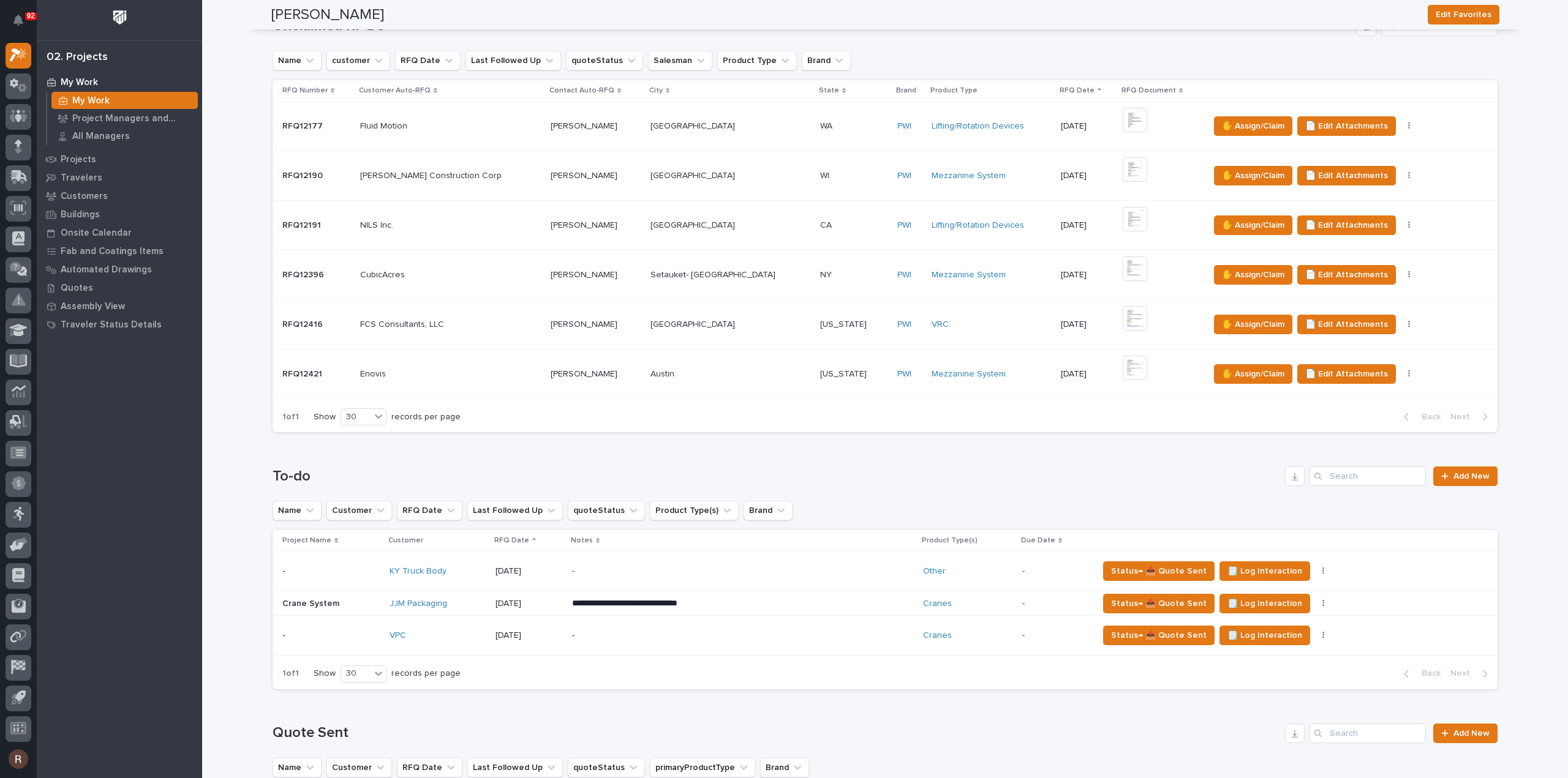
scroll to position [245, 0]
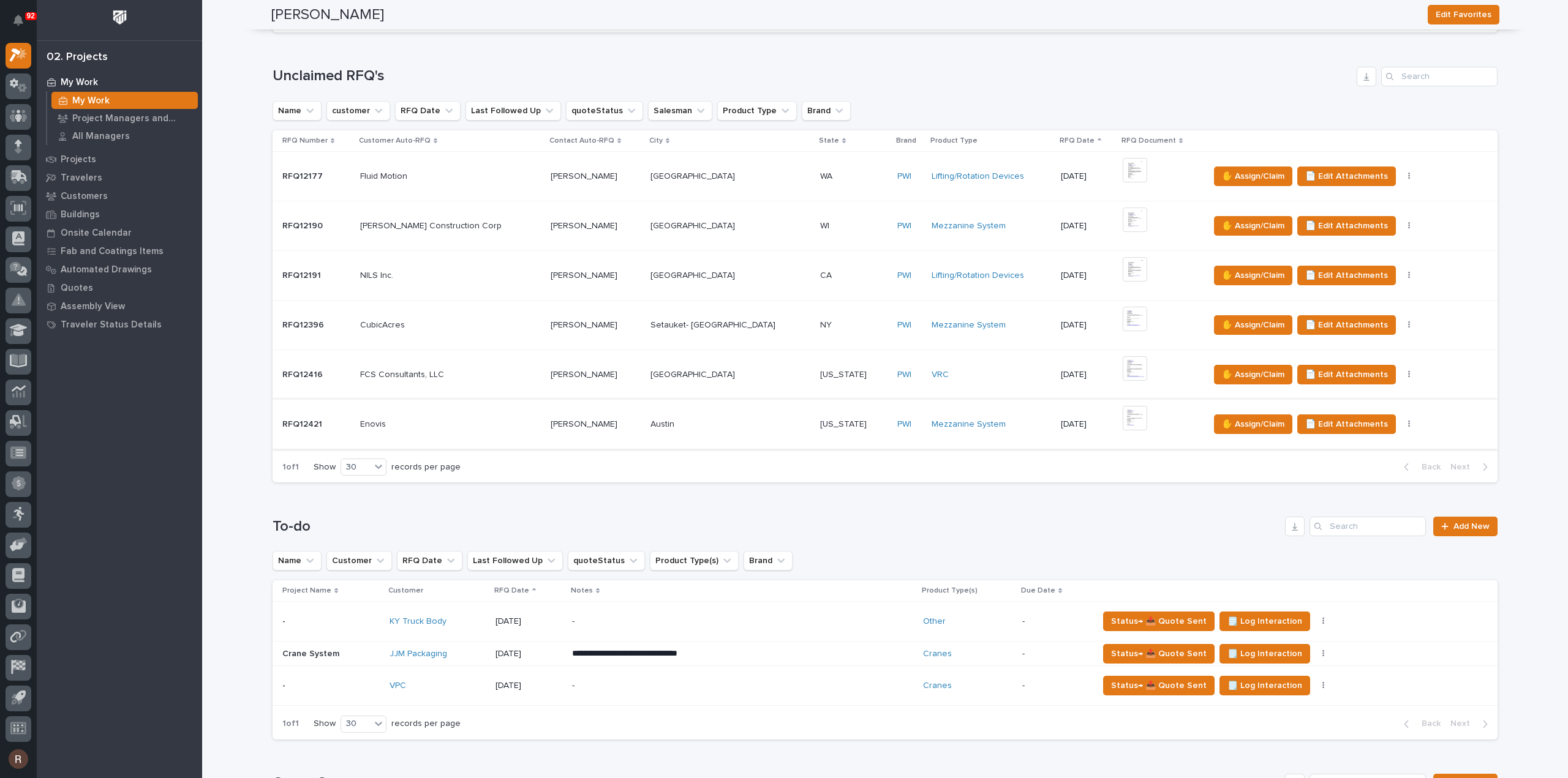
click at [1123, 412] on img at bounding box center [1135, 418] width 25 height 25
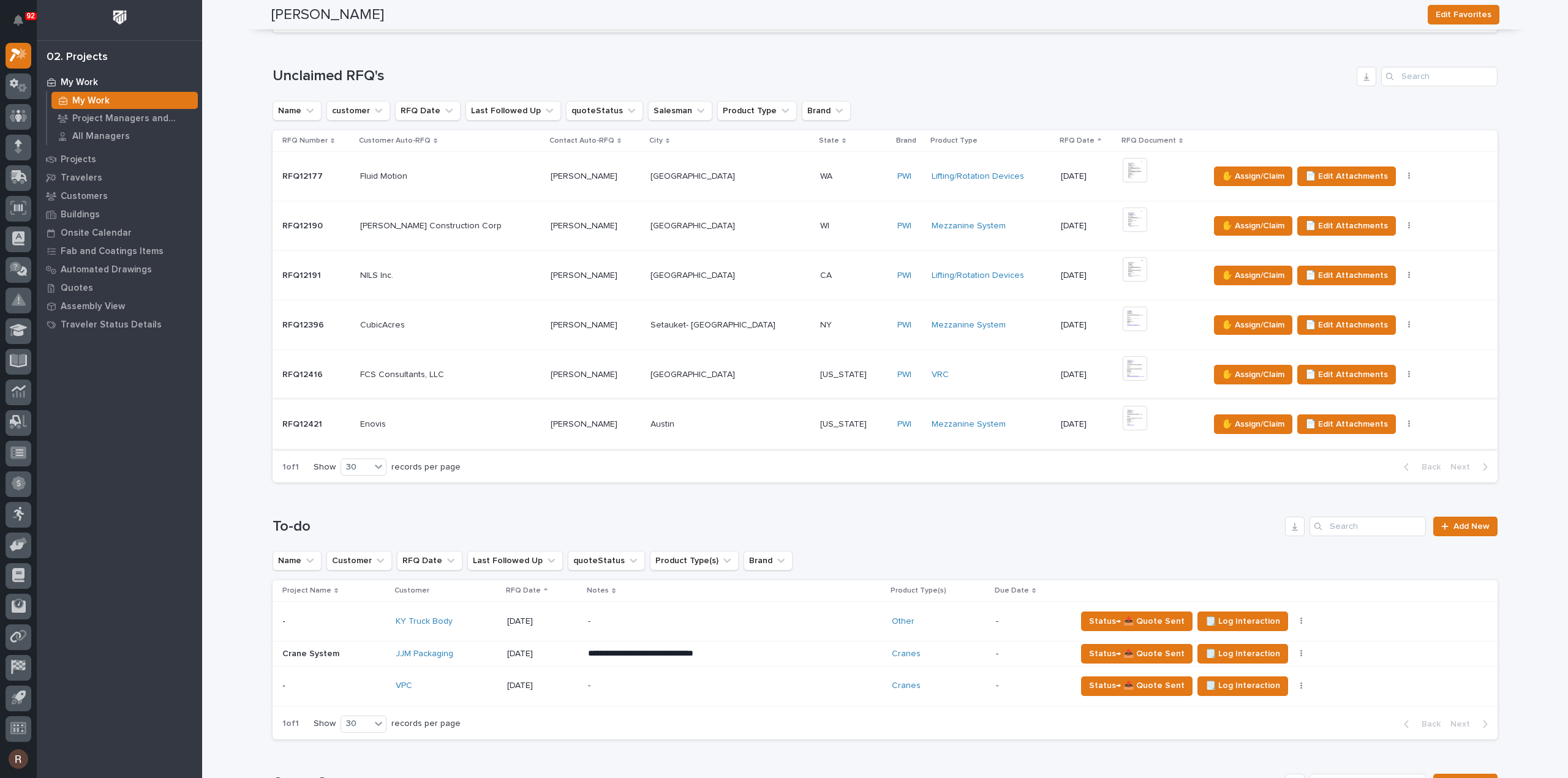
click at [1123, 412] on img at bounding box center [1135, 418] width 25 height 25
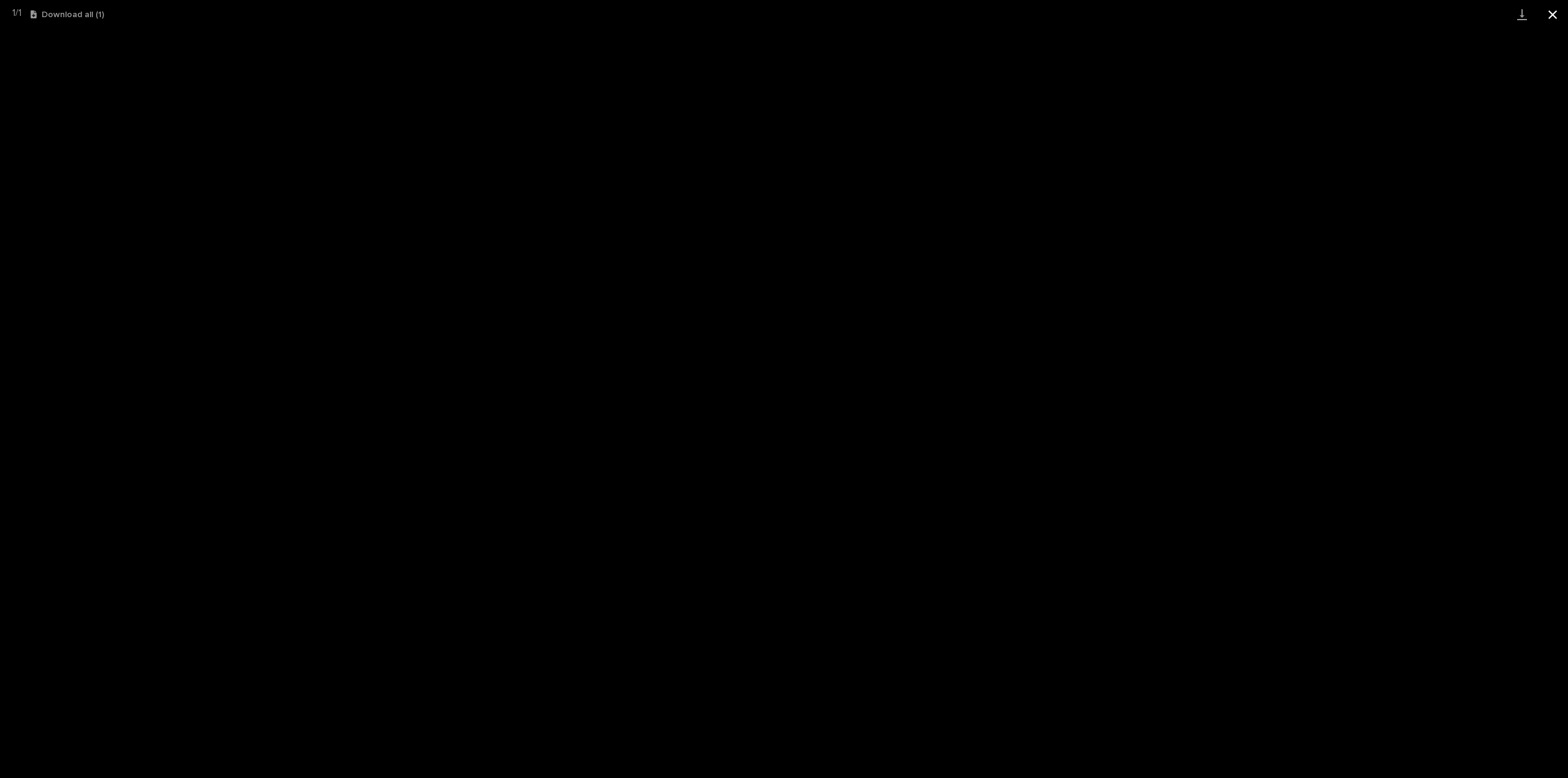
click at [1554, 7] on button "Close gallery" at bounding box center [1552, 14] width 31 height 29
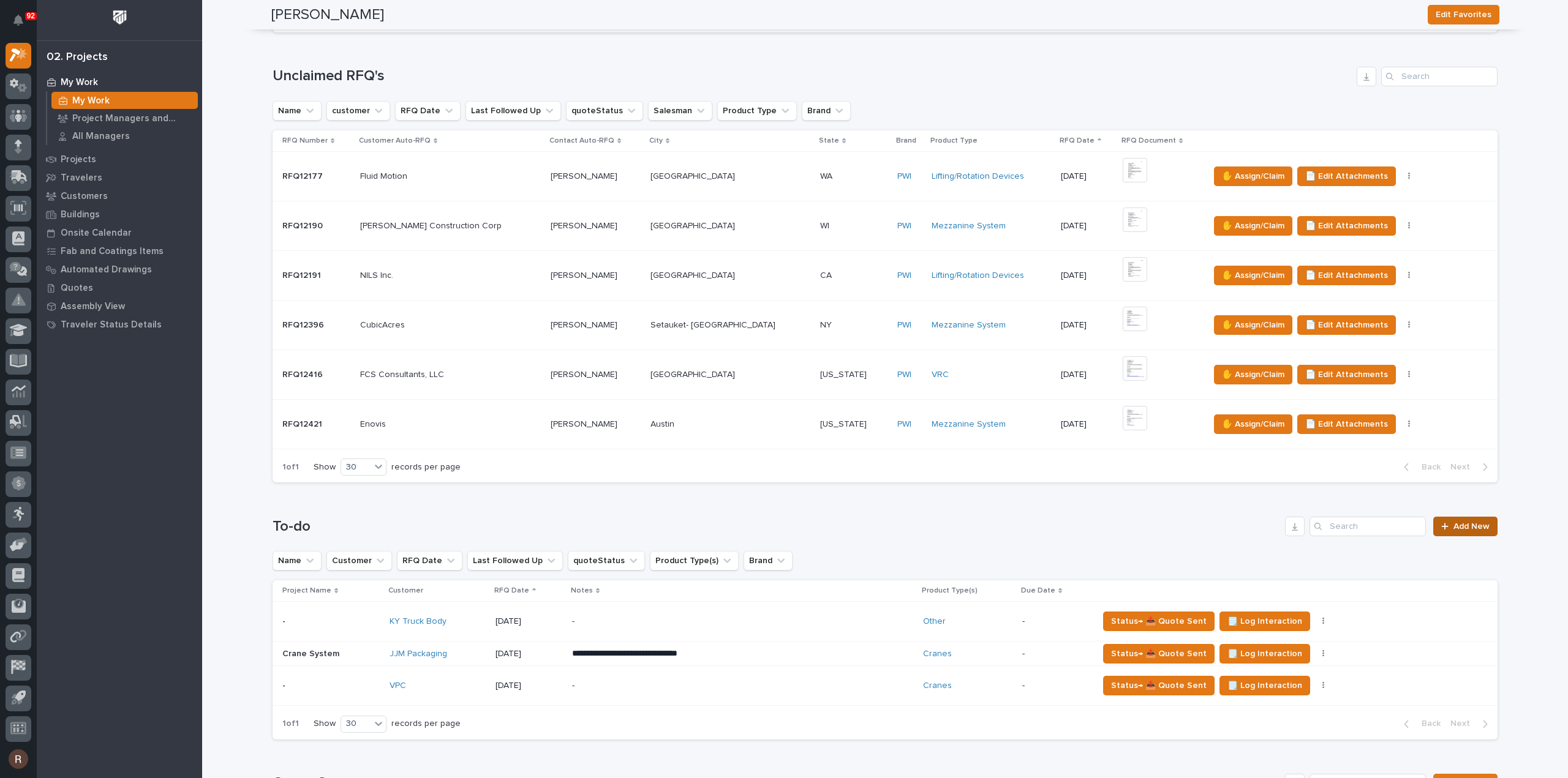
click at [1459, 519] on link "Add New" at bounding box center [1465, 526] width 64 height 20
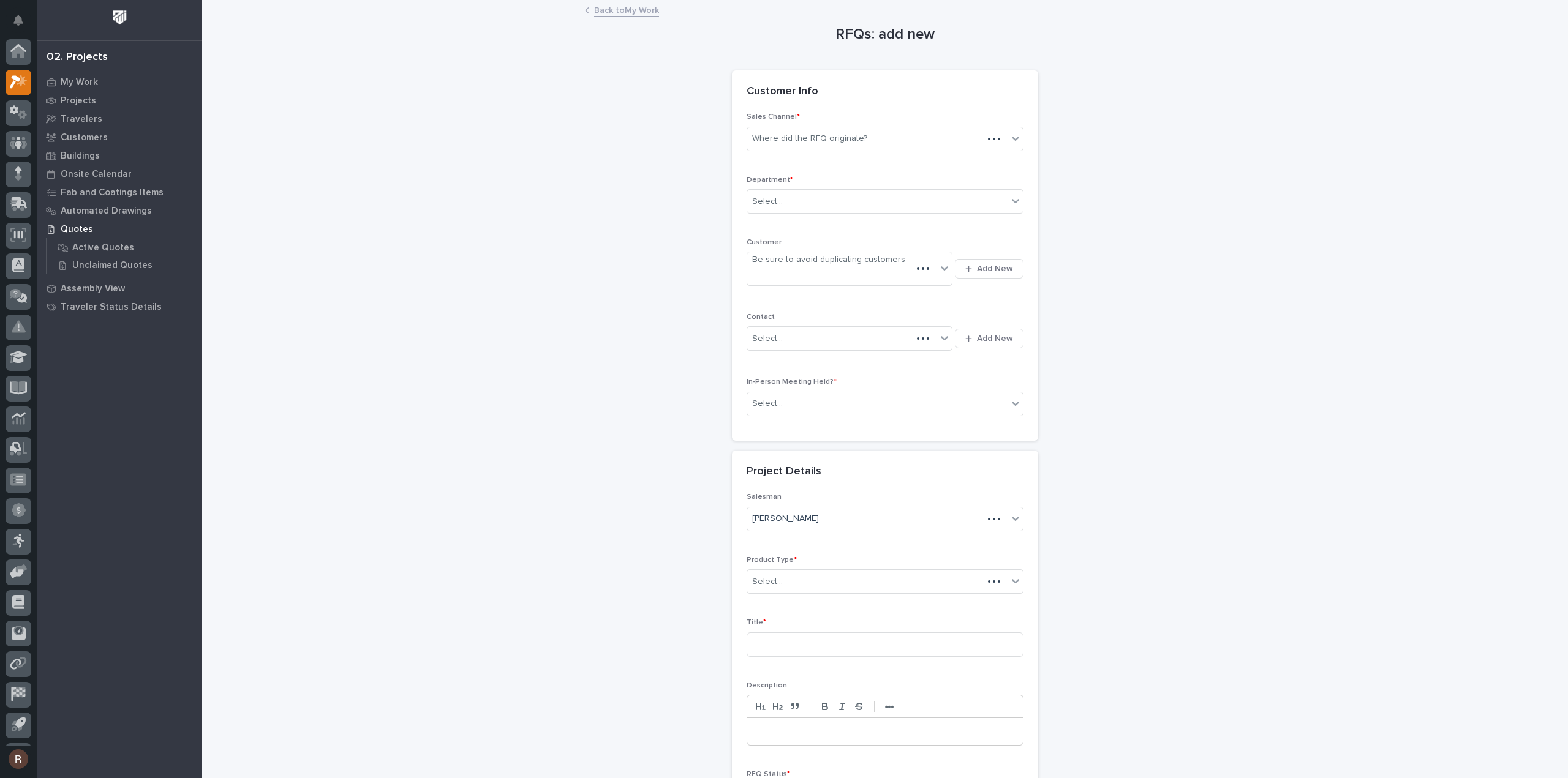
scroll to position [27, 0]
click at [778, 127] on div "Where did the RFQ originate?" at bounding box center [885, 139] width 277 height 25
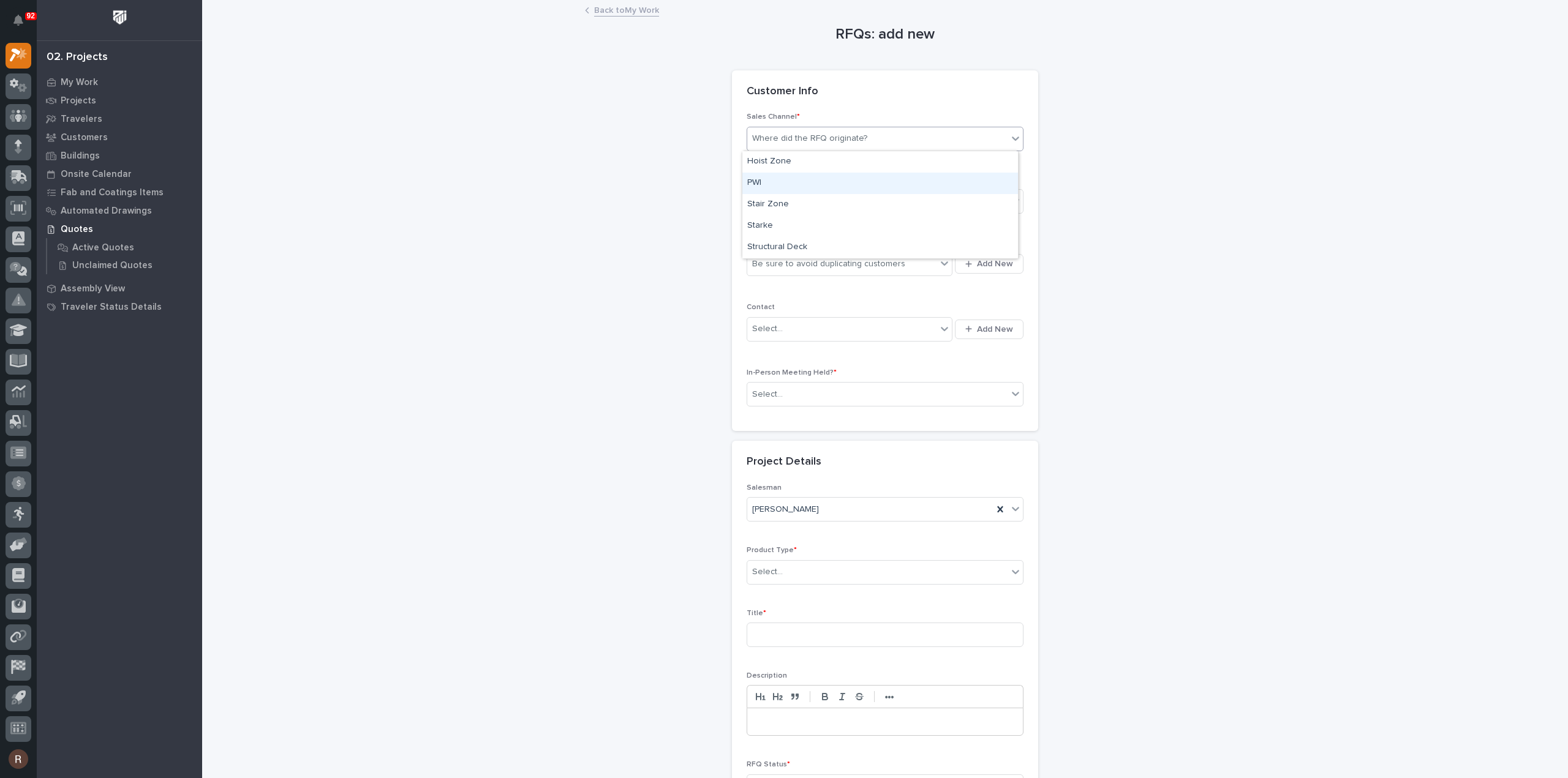
click at [763, 178] on div "PWI" at bounding box center [880, 183] width 276 height 21
click at [783, 197] on div "Select..." at bounding box center [877, 202] width 260 height 20
click at [785, 218] on span "National Sales" at bounding box center [778, 223] width 62 height 14
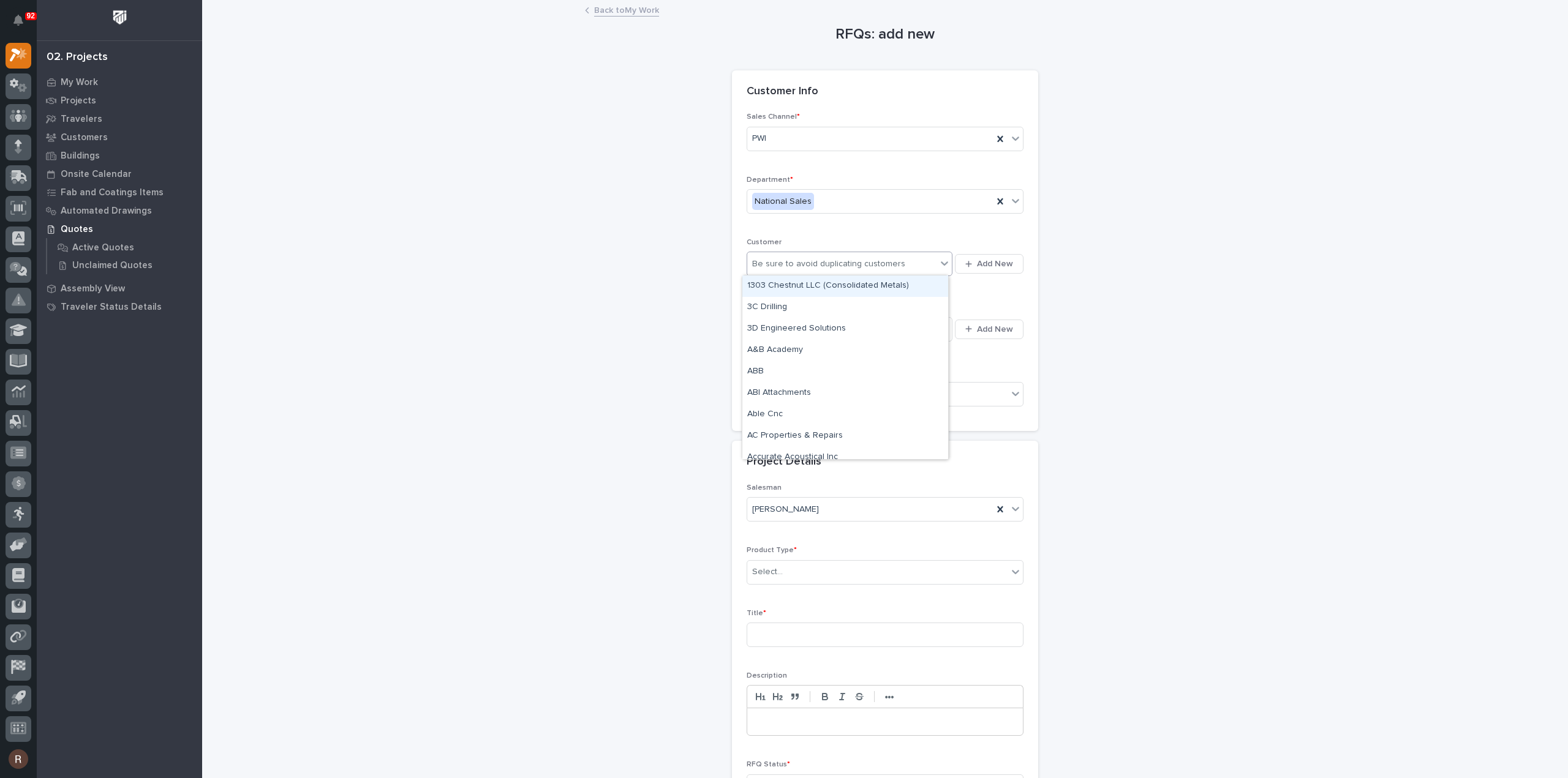
click at [783, 258] on div "Be sure to avoid duplicating customers" at bounding box center [829, 264] width 153 height 13
type input "******"
click at [965, 263] on icon "button" at bounding box center [969, 264] width 7 height 7
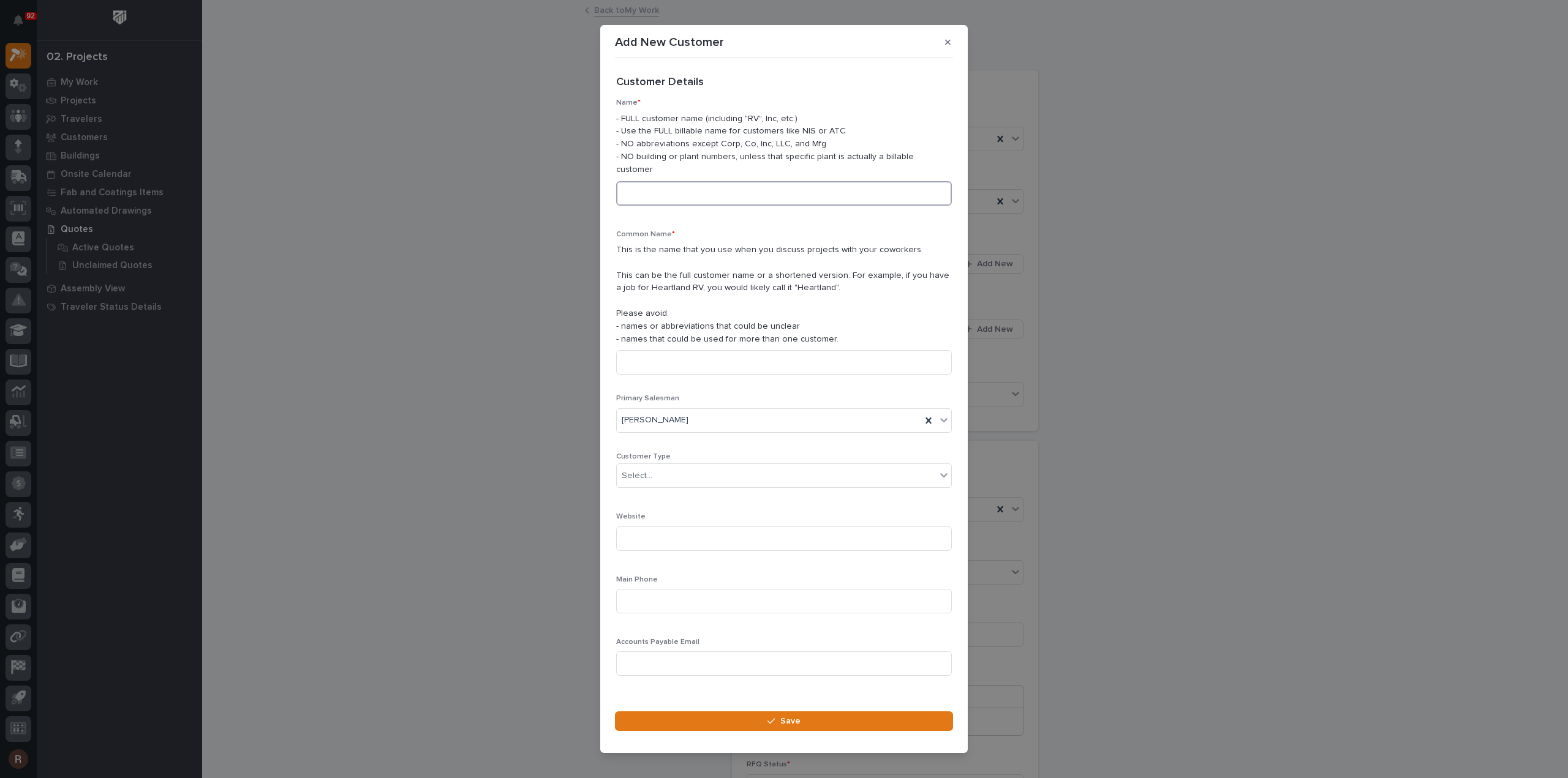
click at [695, 197] on input at bounding box center [784, 193] width 336 height 25
type input "Hillary Machinery"
click at [695, 197] on input "Hillary Machinery" at bounding box center [784, 193] width 336 height 25
click at [662, 351] on input at bounding box center [784, 363] width 336 height 25
paste input "Hillary Machinery"
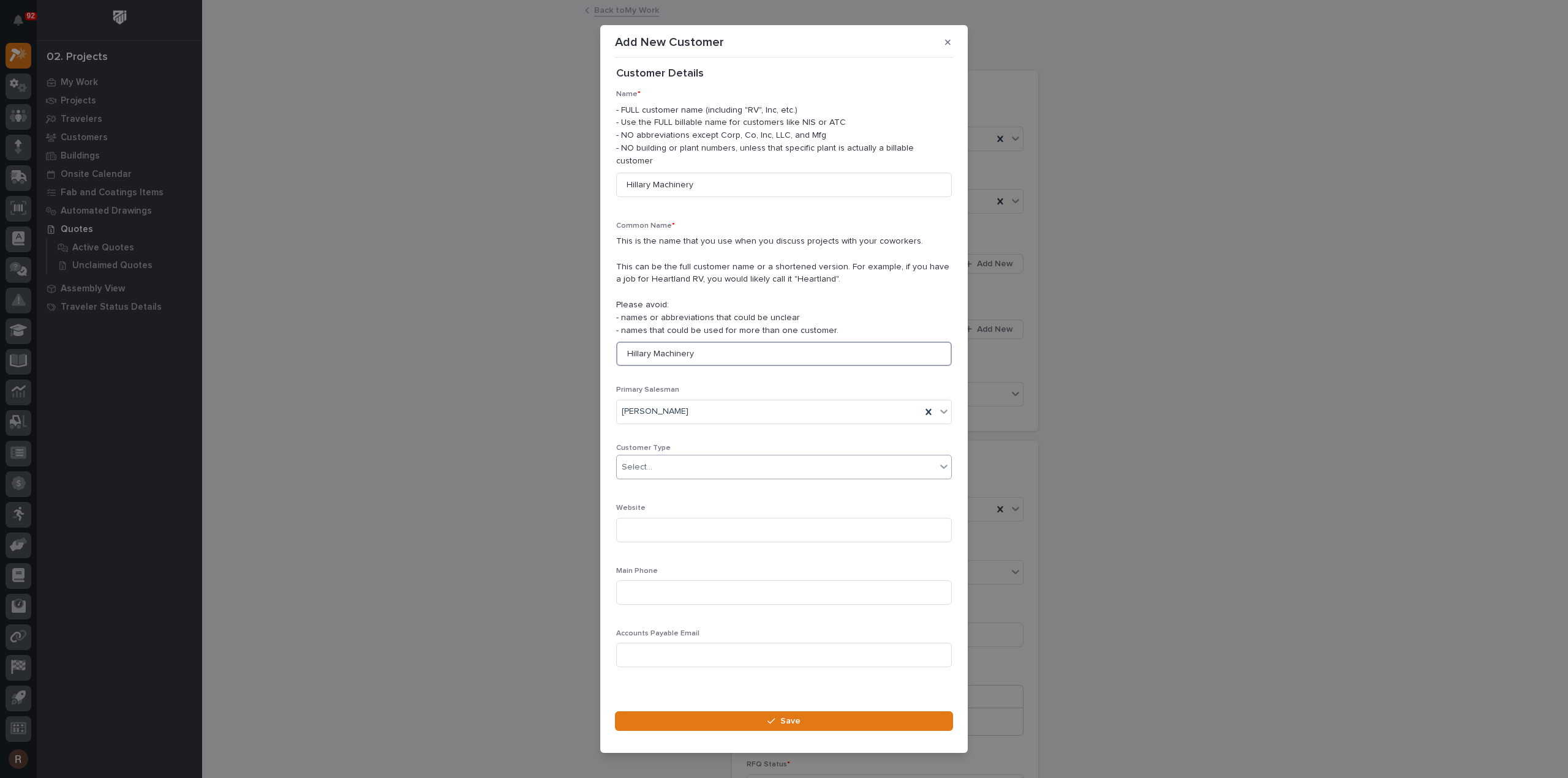
scroll to position [17, 0]
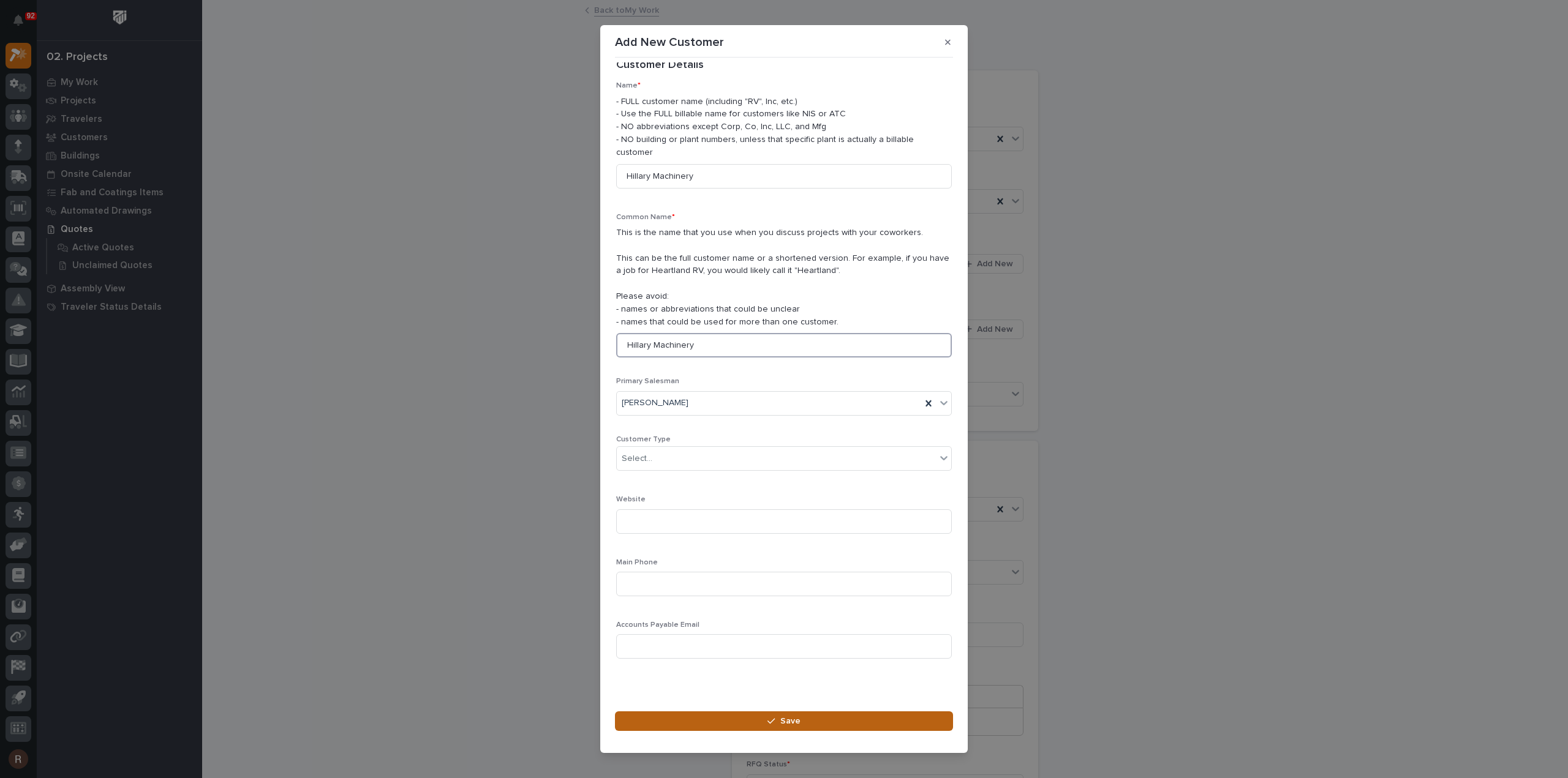
type input "Hillary Machinery"
click at [710, 717] on button "Save" at bounding box center [784, 721] width 338 height 20
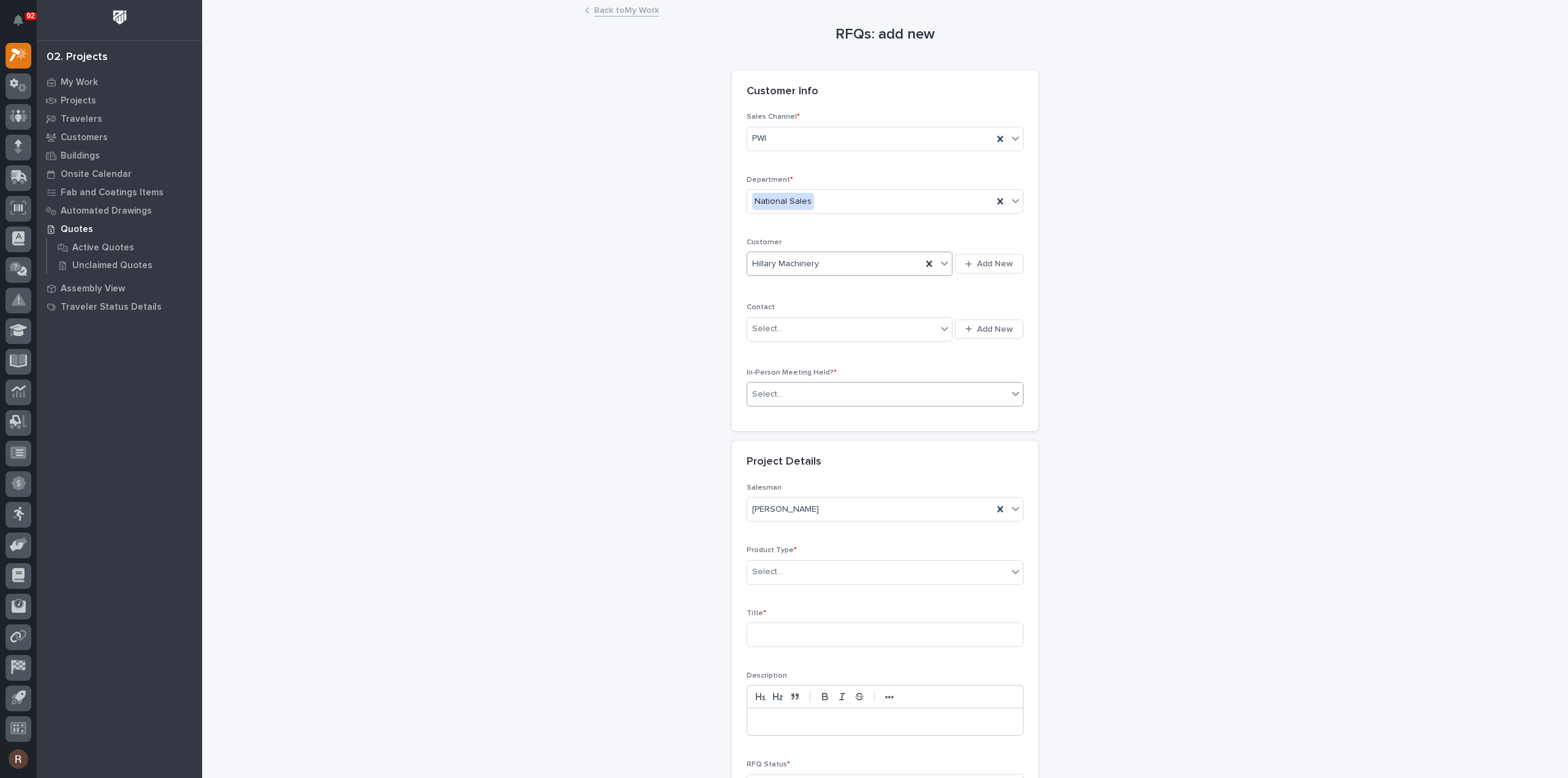
click at [793, 393] on div "Select..." at bounding box center [877, 395] width 260 height 20
click at [768, 437] on div "No" at bounding box center [880, 436] width 276 height 21
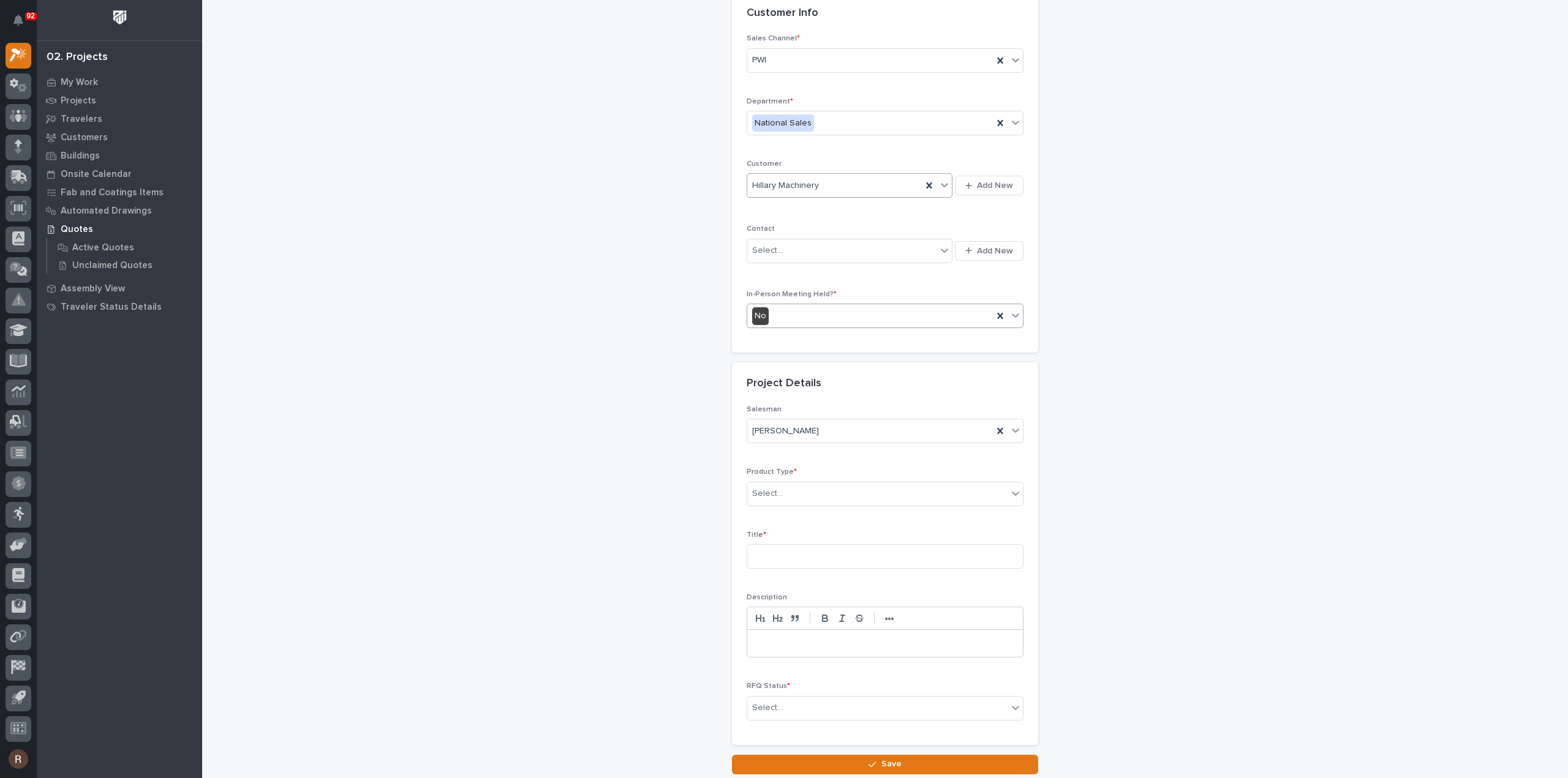
scroll to position [123, 0]
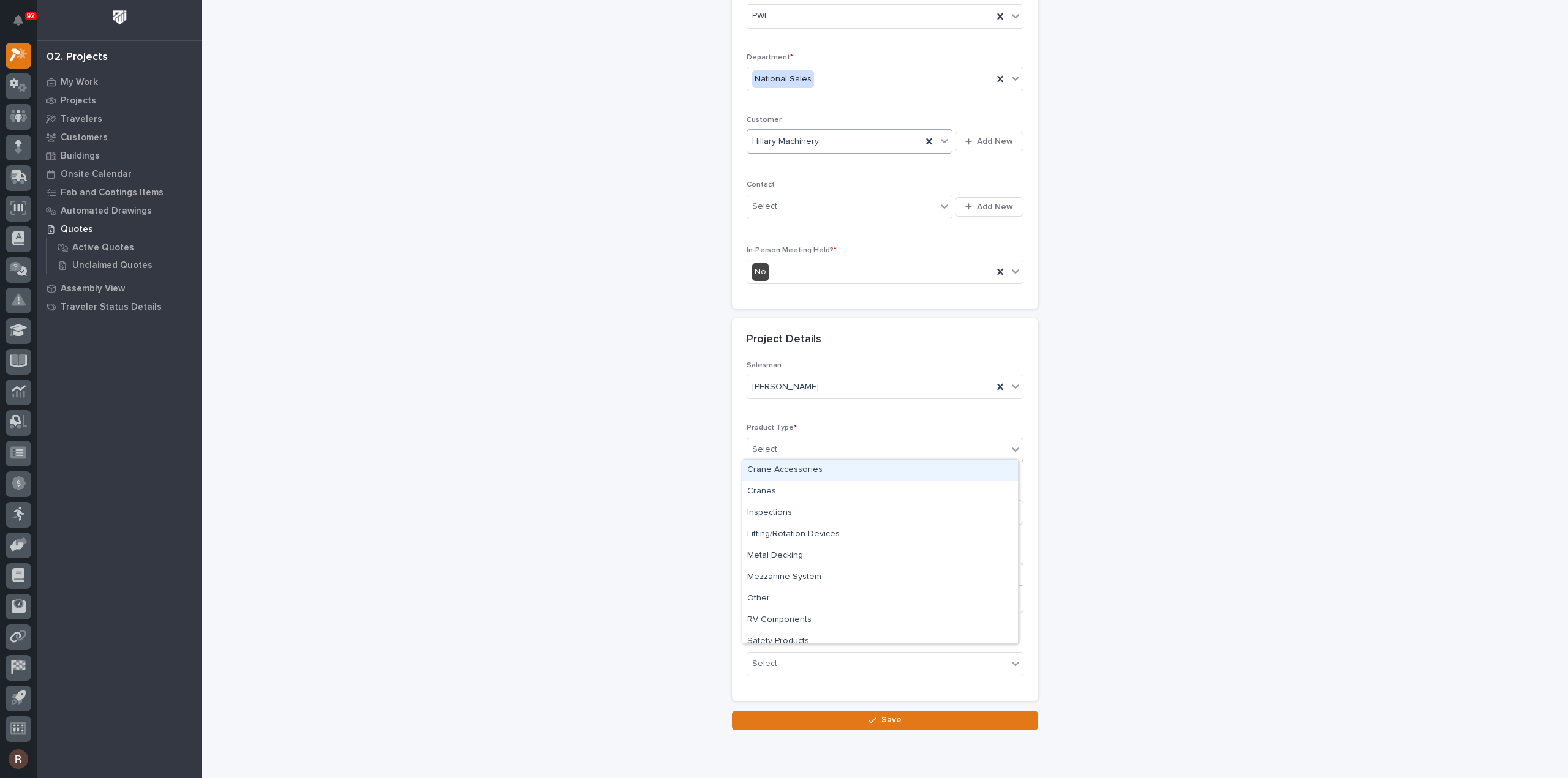
click at [767, 449] on div "Select..." at bounding box center [767, 449] width 31 height 13
click at [767, 487] on div "Cranes" at bounding box center [880, 491] width 276 height 21
click at [768, 513] on input at bounding box center [885, 513] width 277 height 25
type input "FSTRGM5"
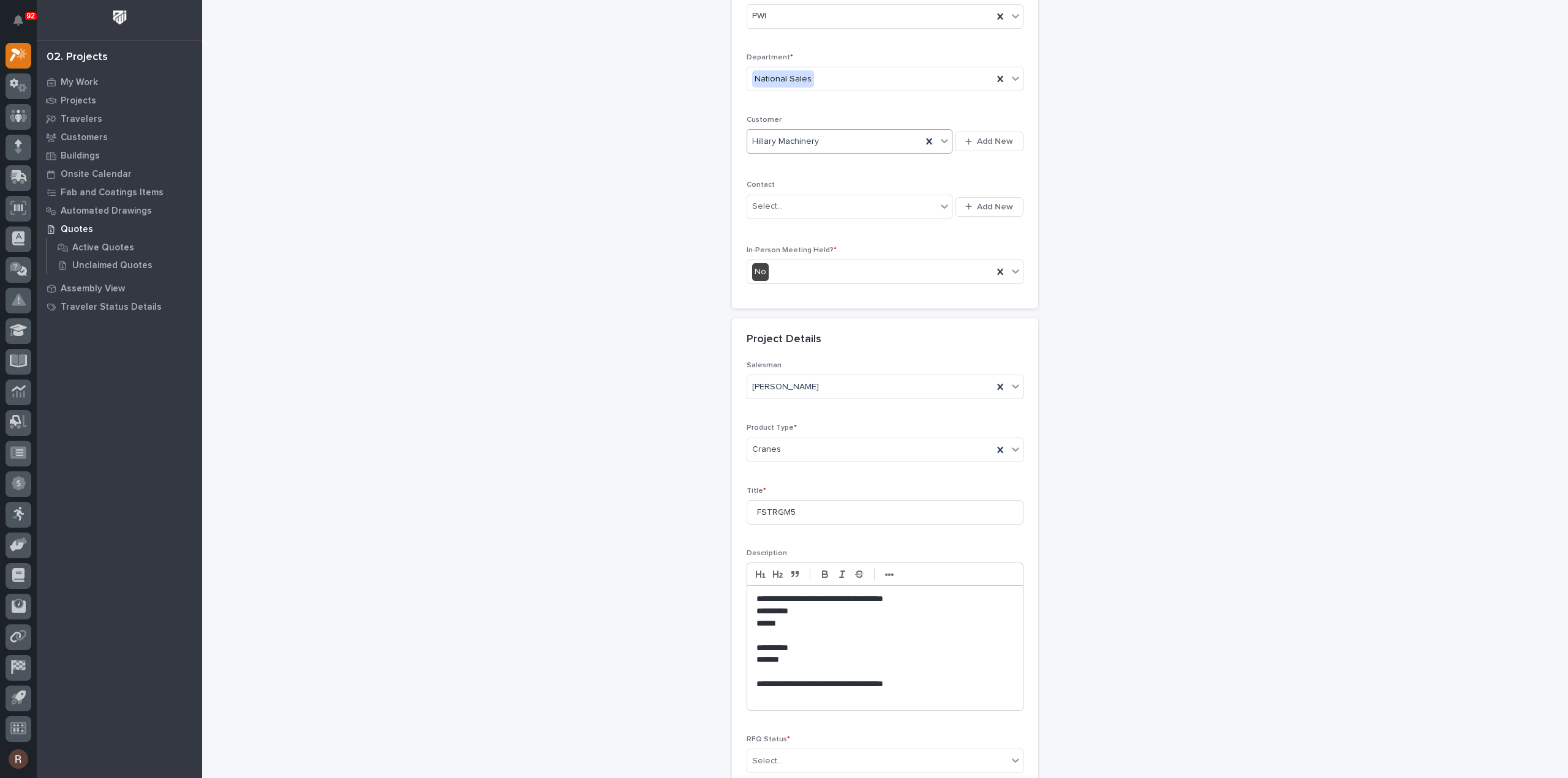
click at [877, 698] on p at bounding box center [885, 697] width 257 height 12
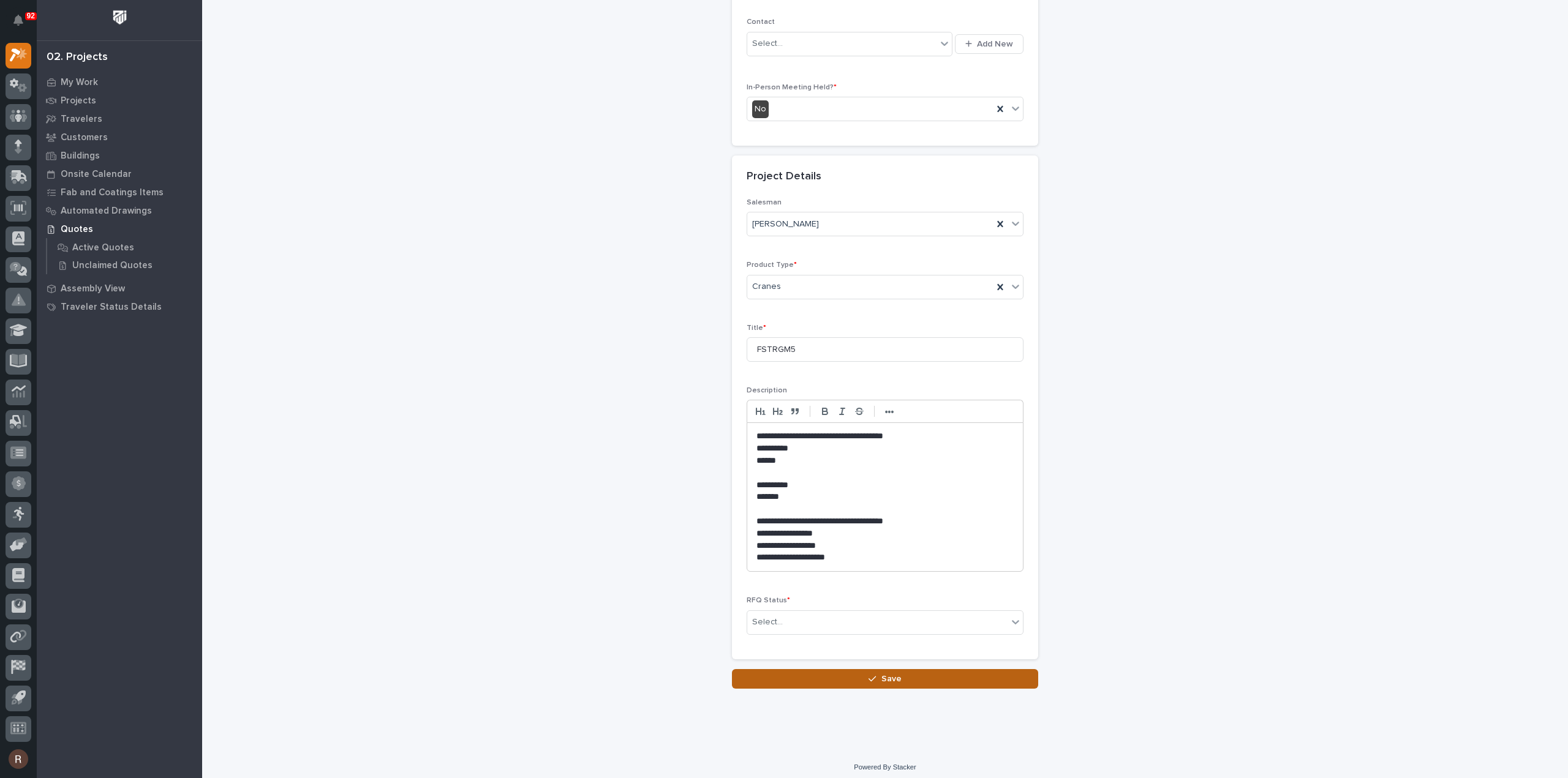
scroll to position [288, 0]
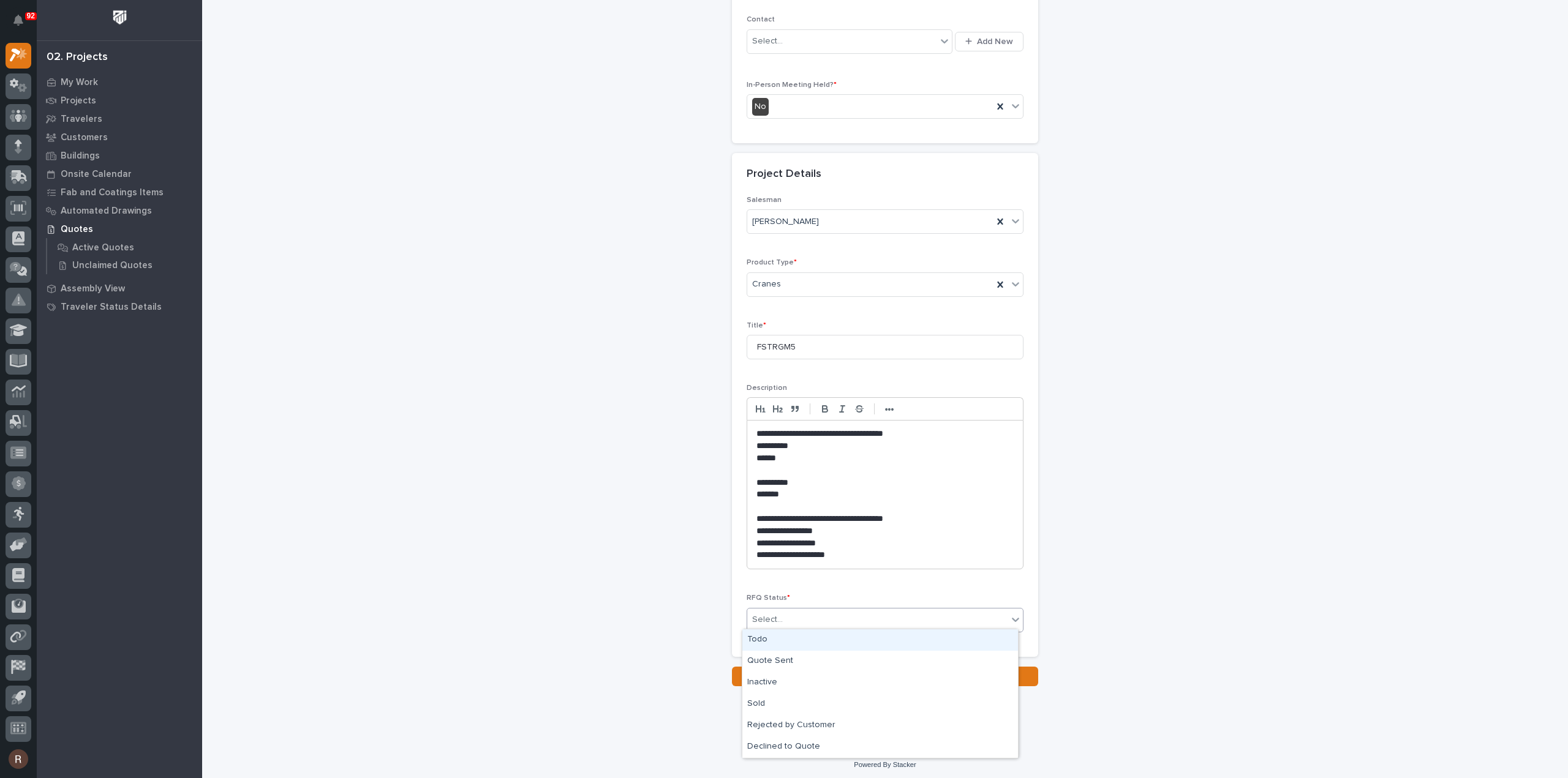
click at [771, 618] on div "Select..." at bounding box center [767, 619] width 31 height 13
click at [765, 638] on div "Todo" at bounding box center [880, 640] width 276 height 21
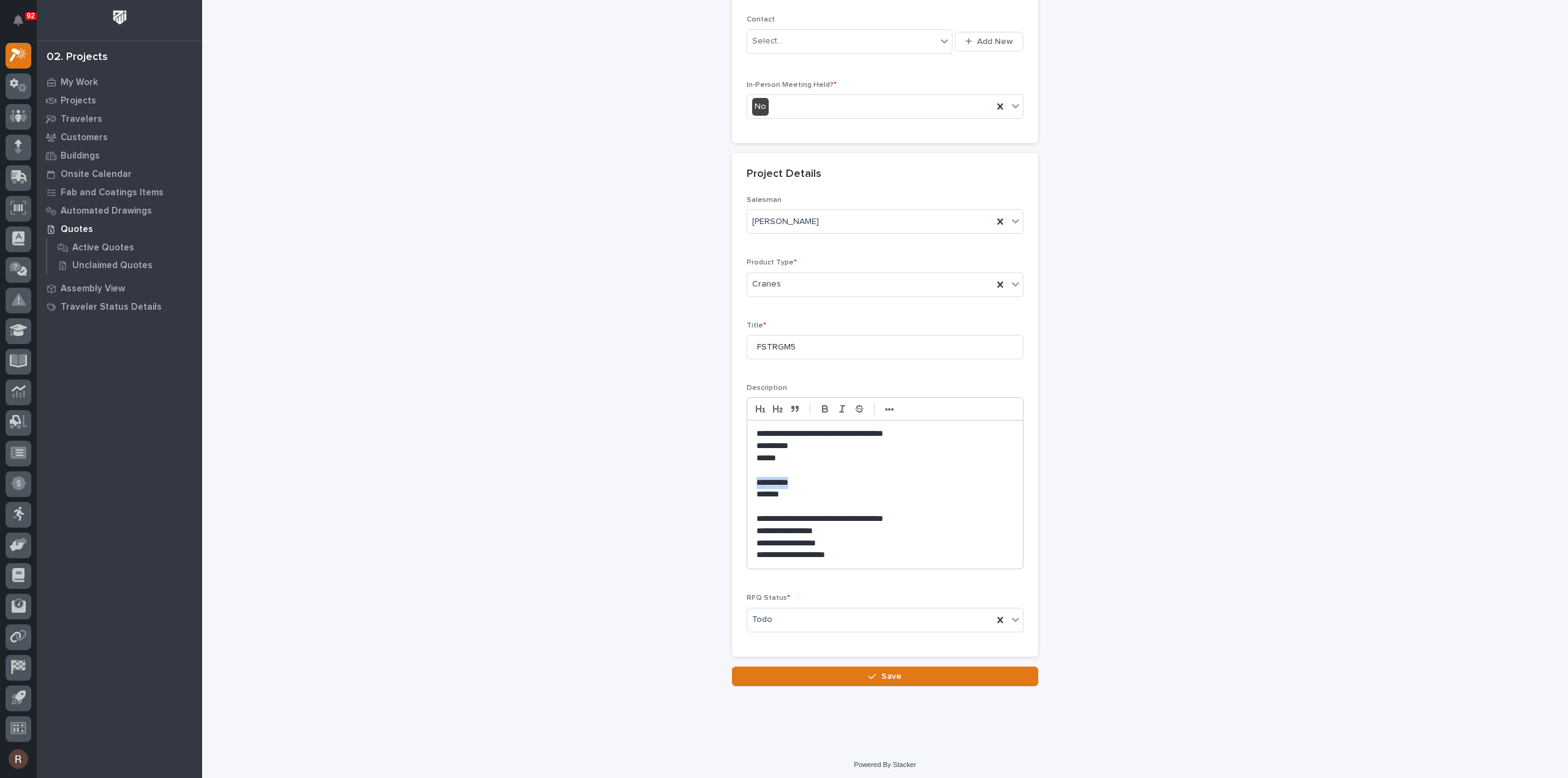
drag, startPoint x: 792, startPoint y: 479, endPoint x: 748, endPoint y: 483, distance: 44.2
click at [748, 483] on div "**********" at bounding box center [884, 495] width 276 height 148
click at [824, 408] on icon "button" at bounding box center [825, 409] width 11 height 11
drag, startPoint x: 796, startPoint y: 442, endPoint x: 741, endPoint y: 444, distance: 55.0
click at [741, 444] on div "**********" at bounding box center [885, 426] width 306 height 461
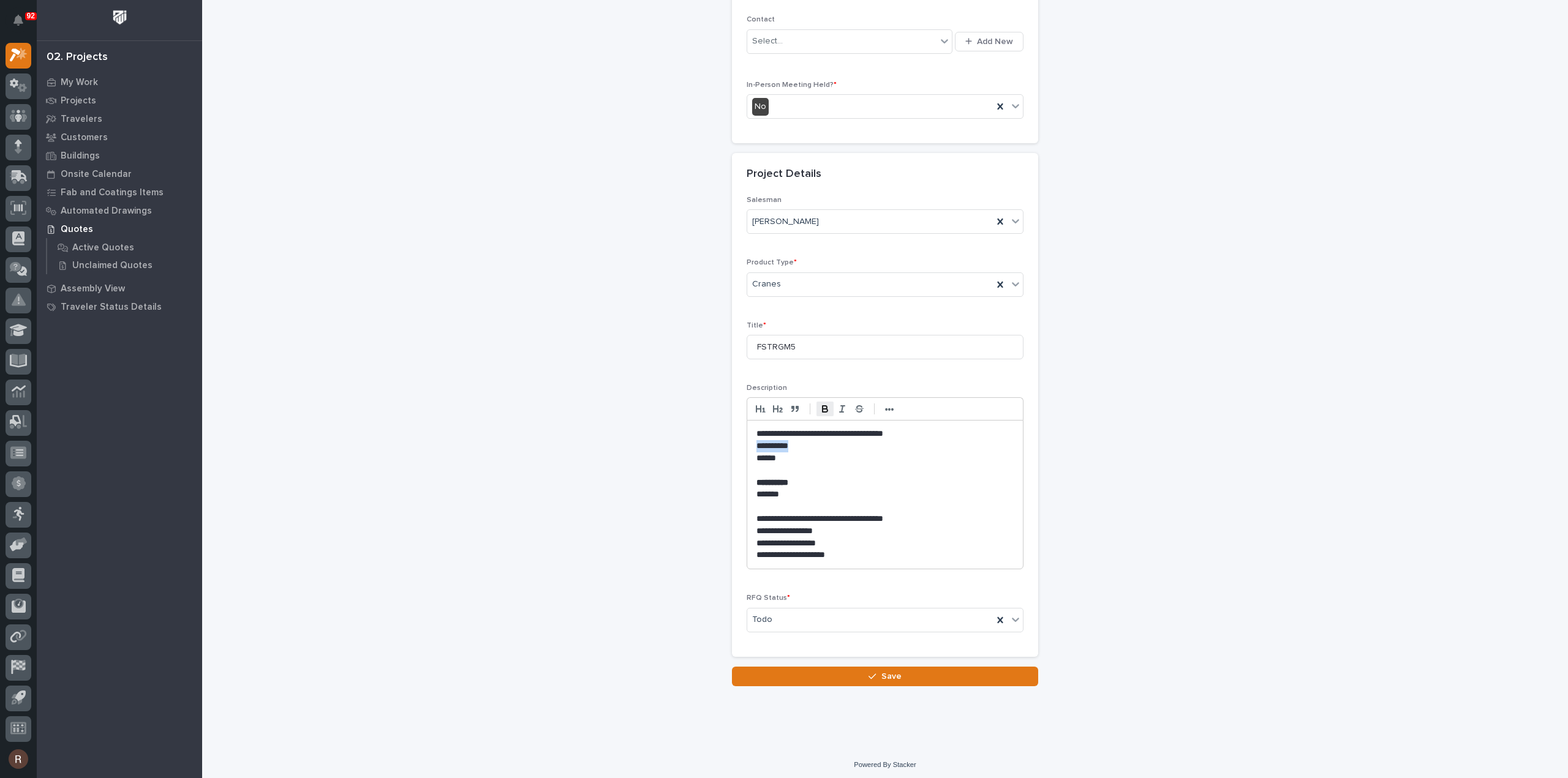
click at [823, 405] on icon "button" at bounding box center [825, 409] width 11 height 11
click at [784, 465] on p at bounding box center [885, 471] width 257 height 12
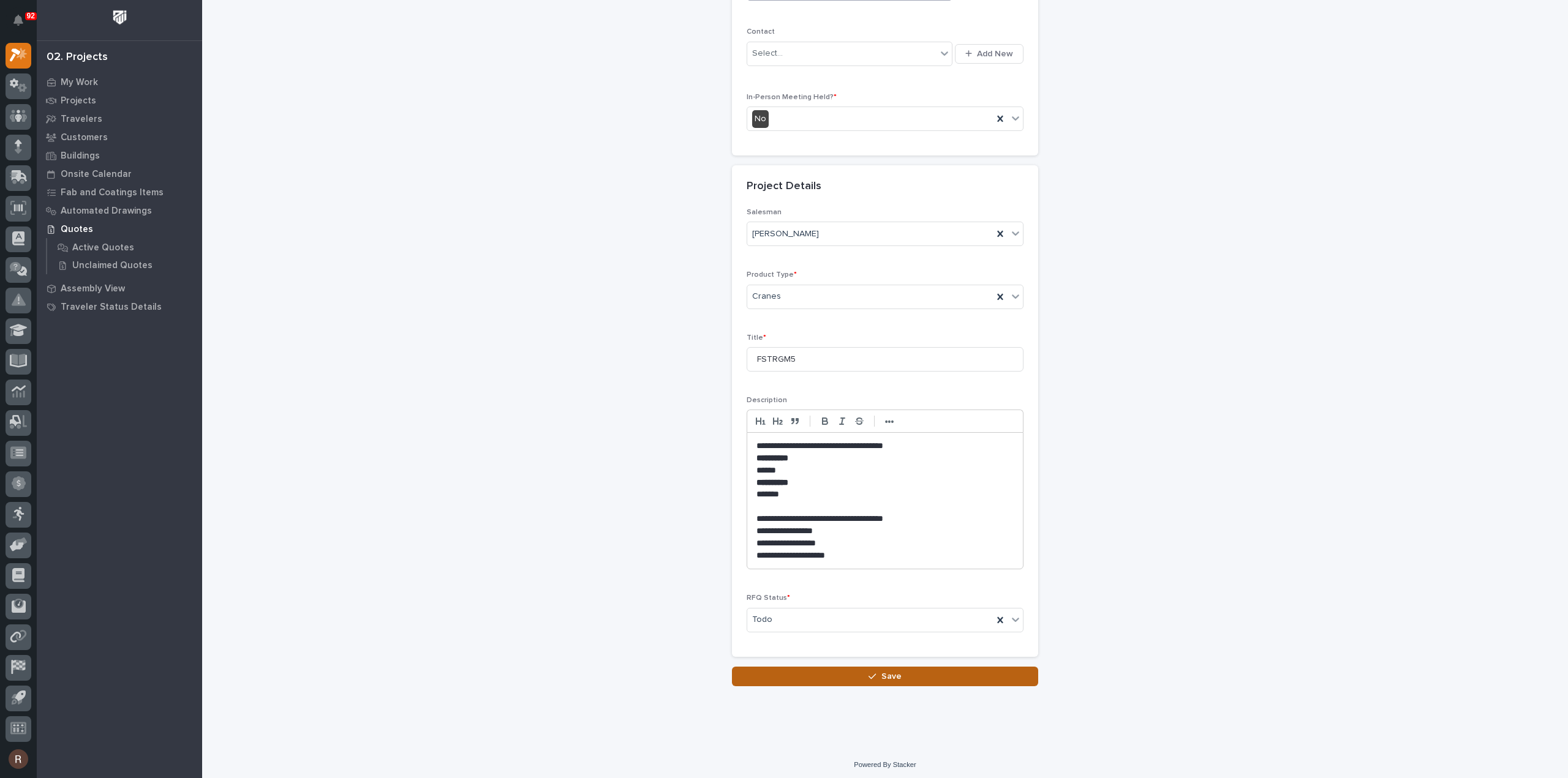
click at [869, 672] on icon "button" at bounding box center [872, 677] width 7 height 9
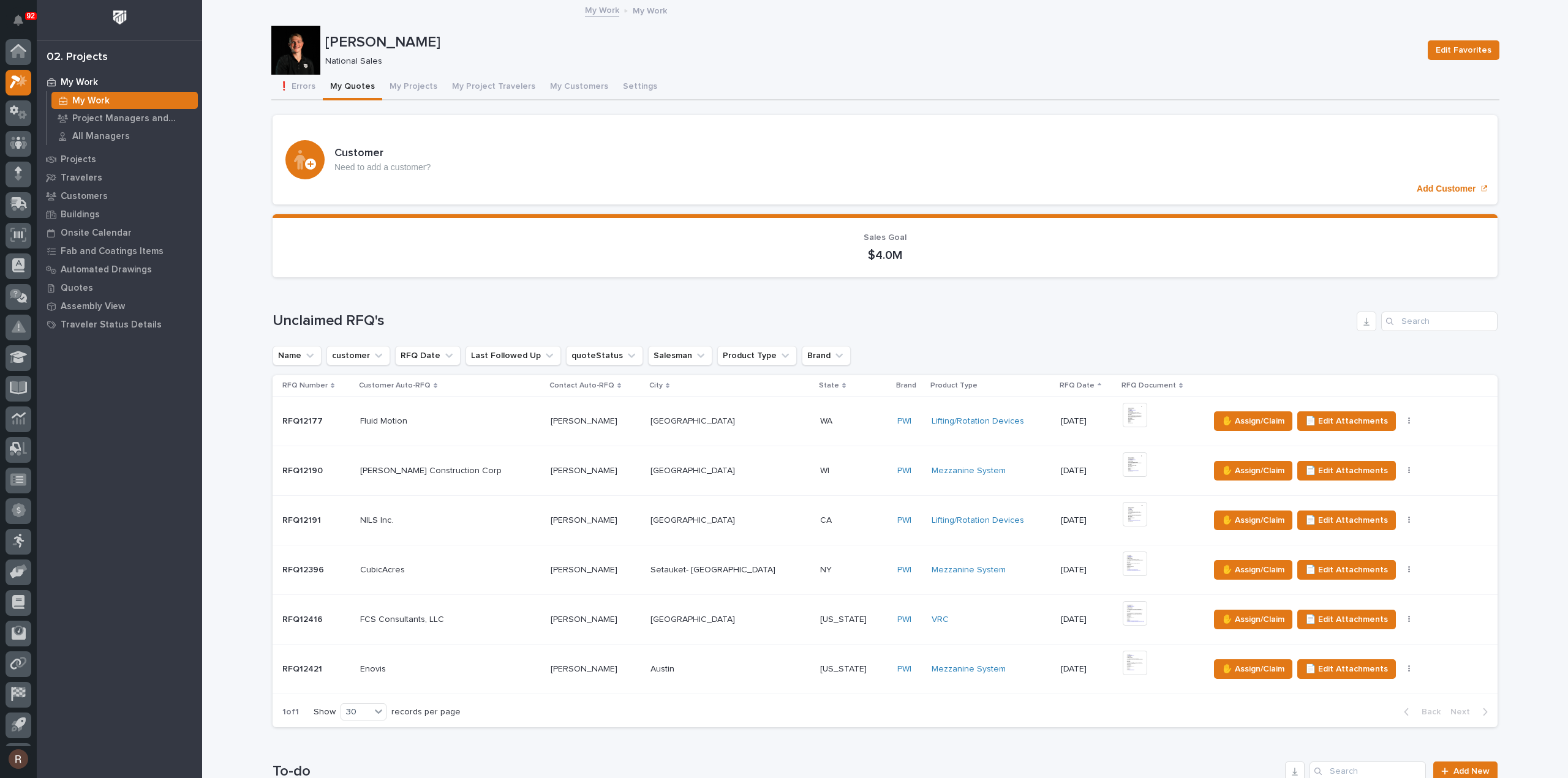
scroll to position [27, 0]
